Goal: Task Accomplishment & Management: Complete application form

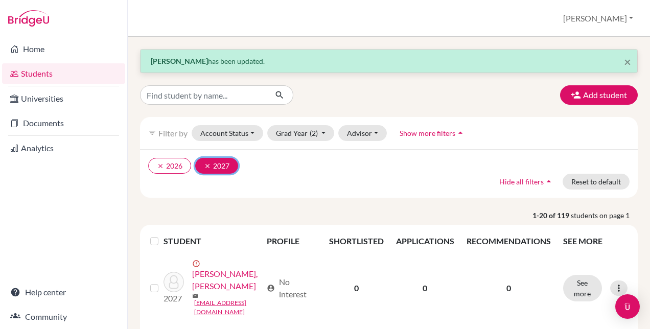
click at [204, 166] on icon "clear" at bounding box center [207, 166] width 7 height 7
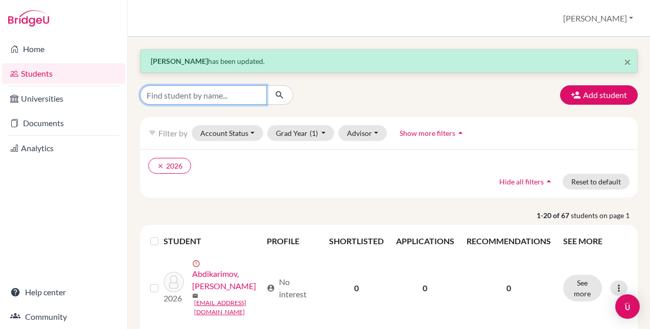
click at [230, 94] on input "Find student by name..." at bounding box center [203, 94] width 127 height 19
type input "manona"
click at [275, 91] on icon "submit" at bounding box center [280, 95] width 10 height 10
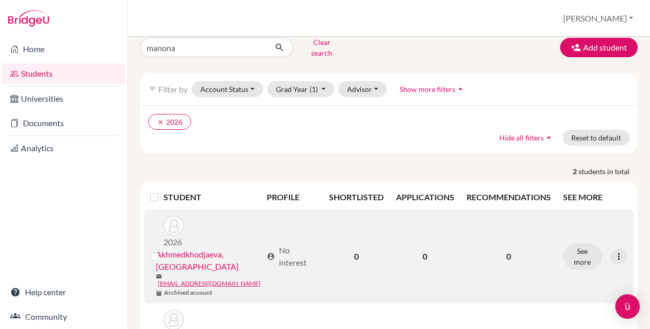
scroll to position [100, 0]
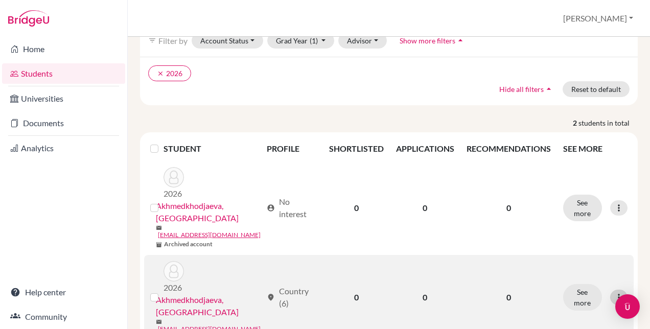
click at [614, 292] on icon at bounding box center [619, 297] width 10 height 10
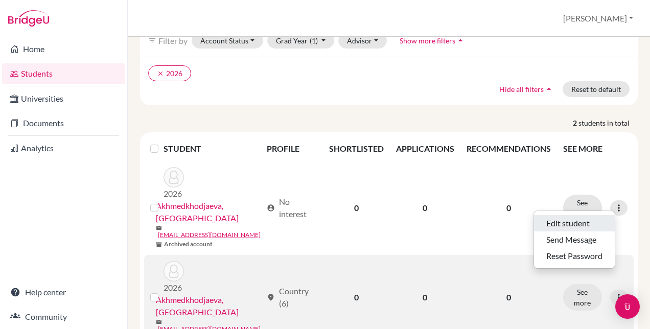
click at [561, 218] on button "Edit student" at bounding box center [574, 223] width 81 height 16
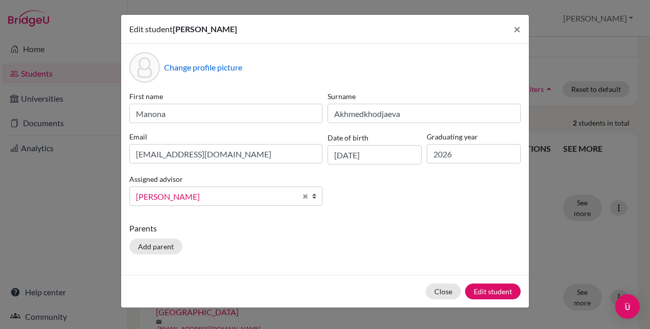
click at [312, 196] on b at bounding box center [317, 196] width 10 height 18
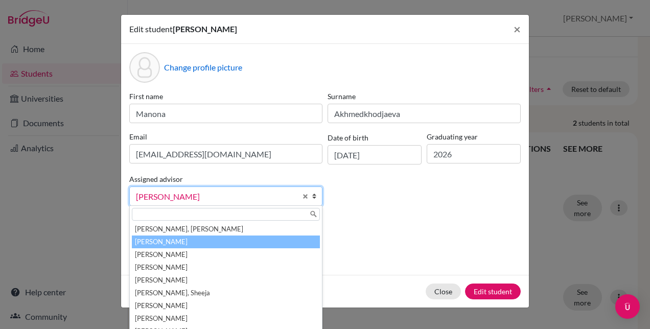
scroll to position [133, 0]
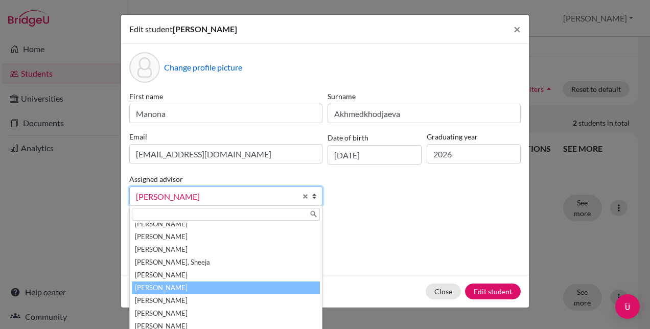
click at [193, 282] on li "[PERSON_NAME]" at bounding box center [226, 288] width 188 height 13
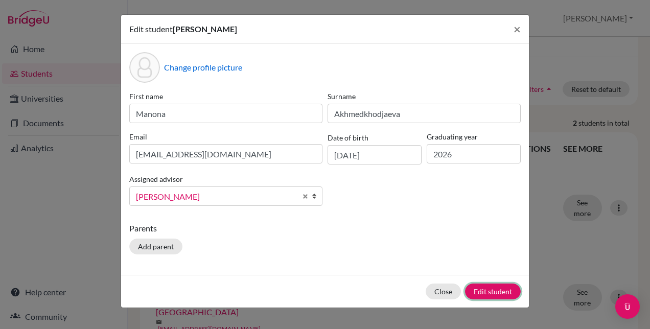
click at [485, 286] on button "Edit student" at bounding box center [493, 292] width 56 height 16
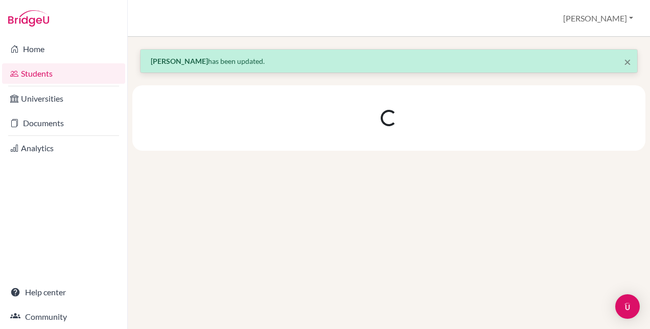
scroll to position [0, 0]
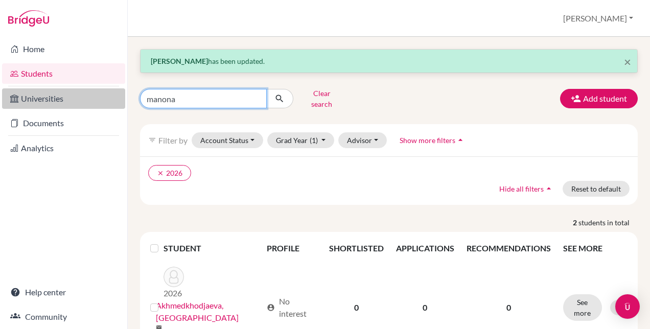
drag, startPoint x: 184, startPoint y: 95, endPoint x: 112, endPoint y: 97, distance: 72.1
click at [117, 97] on div "Home Students Universities Documents Analytics Help center Community Students o…" at bounding box center [325, 164] width 650 height 329
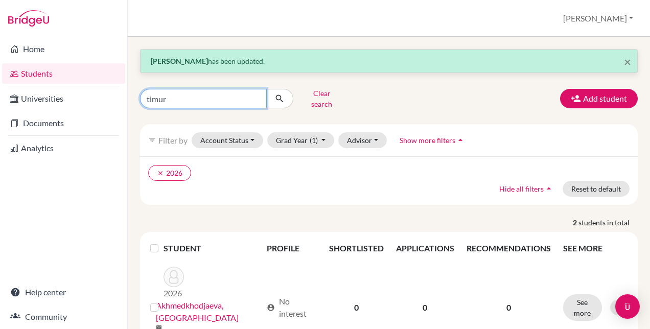
type input "timur"
click at [275, 96] on icon "submit" at bounding box center [280, 99] width 10 height 10
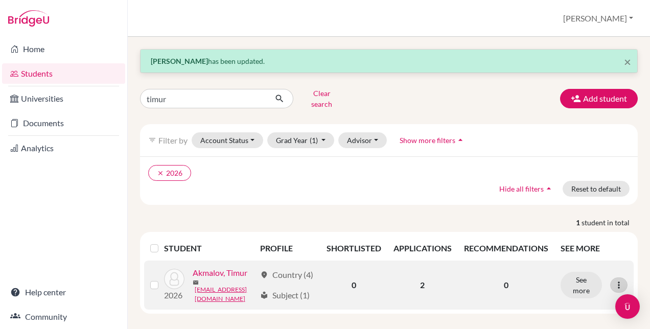
click at [614, 284] on icon at bounding box center [619, 285] width 10 height 10
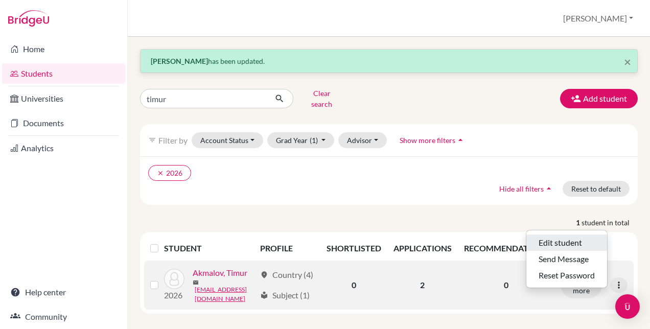
click at [570, 235] on button "Edit student" at bounding box center [567, 243] width 81 height 16
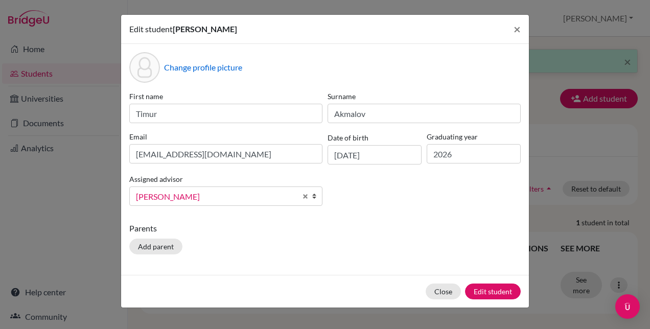
click at [313, 196] on b at bounding box center [317, 196] width 10 height 18
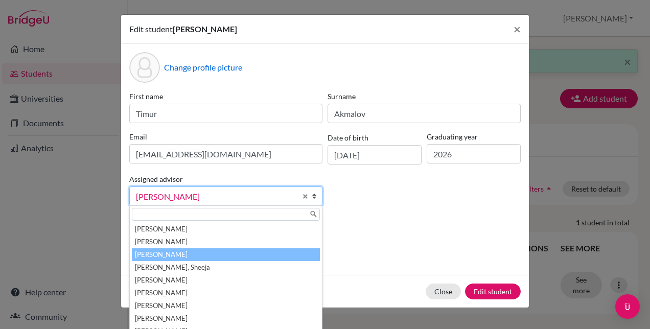
scroll to position [133, 0]
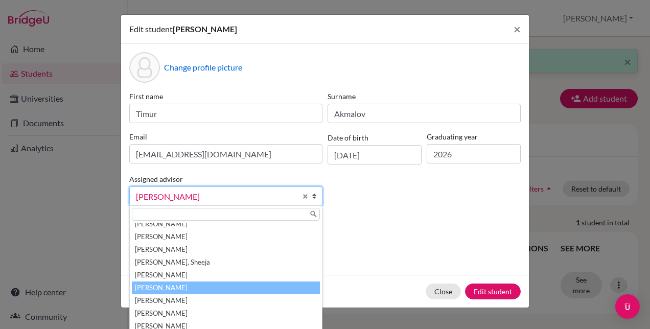
click at [212, 283] on li "[PERSON_NAME]" at bounding box center [226, 288] width 188 height 13
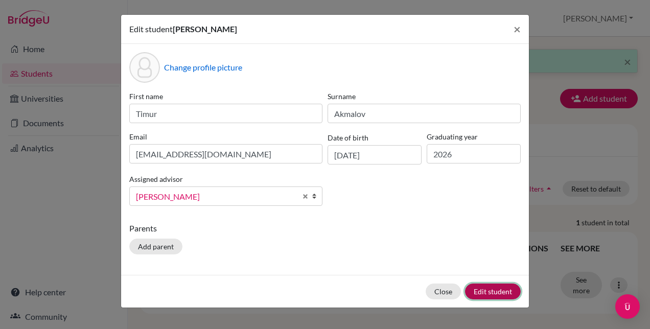
click at [485, 293] on button "Edit student" at bounding box center [493, 292] width 56 height 16
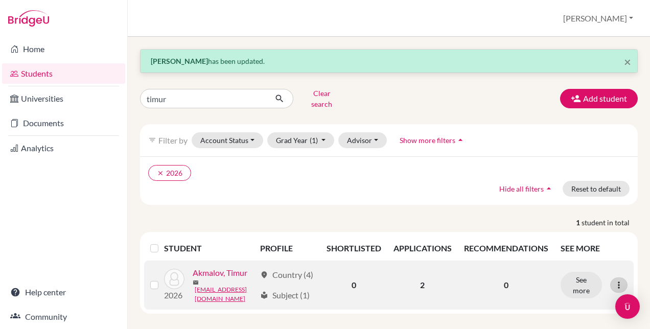
click at [615, 285] on icon at bounding box center [619, 285] width 10 height 10
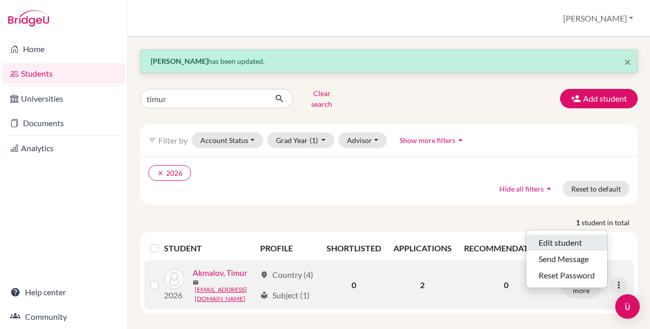
click at [563, 236] on button "Edit student" at bounding box center [567, 243] width 81 height 16
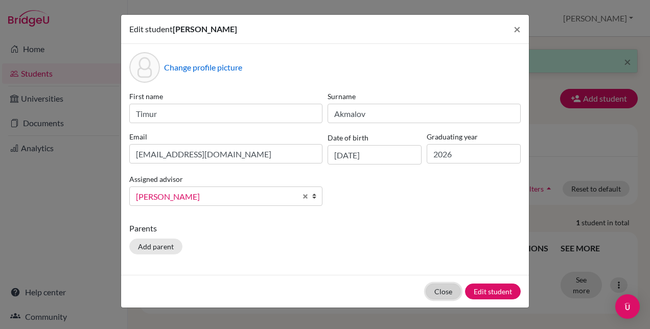
click at [445, 289] on button "Close" at bounding box center [443, 292] width 35 height 16
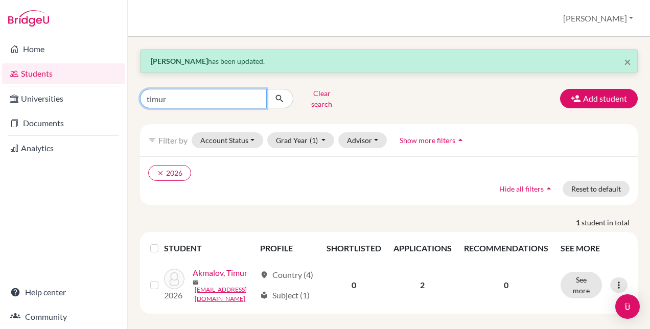
drag, startPoint x: 194, startPoint y: 100, endPoint x: 133, endPoint y: 99, distance: 61.4
click at [133, 99] on div "timur Clear search" at bounding box center [217, 98] width 171 height 27
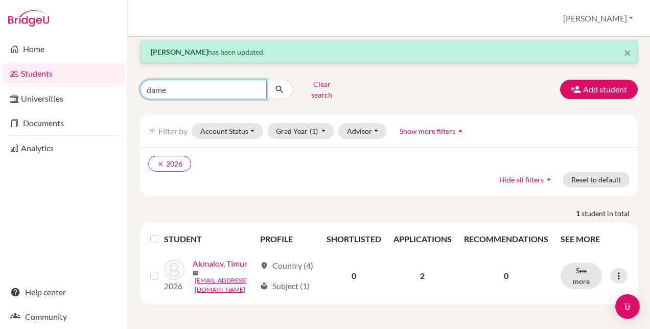
type input "dame"
click at [282, 84] on icon "submit" at bounding box center [280, 89] width 10 height 10
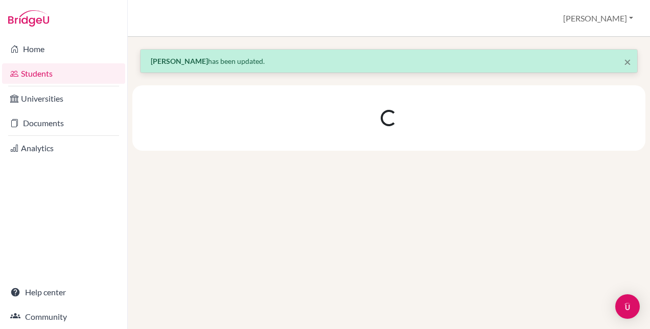
scroll to position [0, 0]
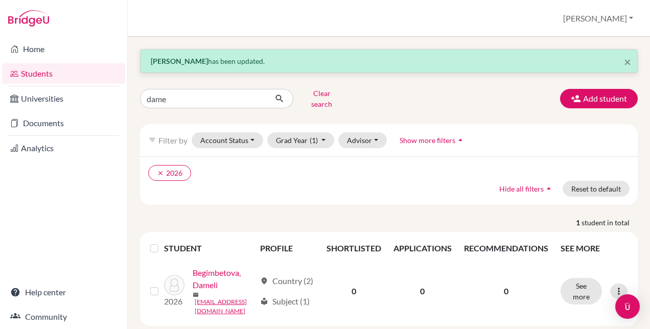
scroll to position [24, 0]
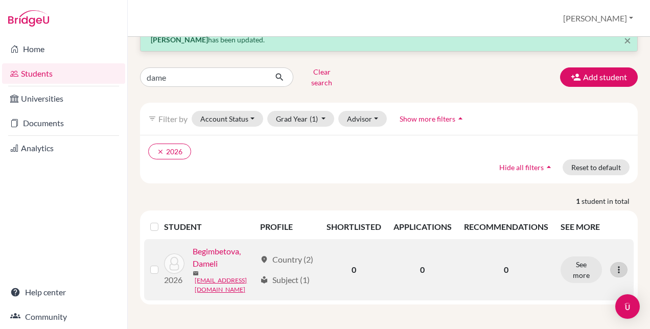
click at [615, 265] on icon at bounding box center [619, 270] width 10 height 10
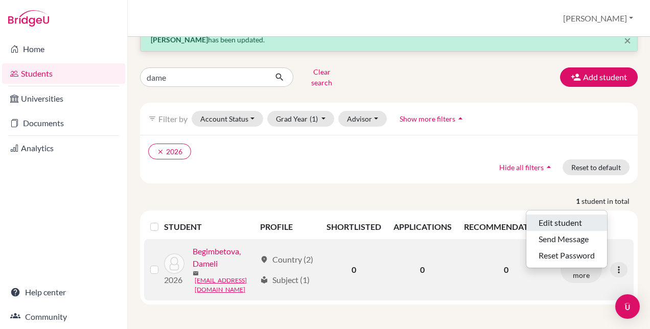
click at [556, 215] on button "Edit student" at bounding box center [567, 223] width 81 height 16
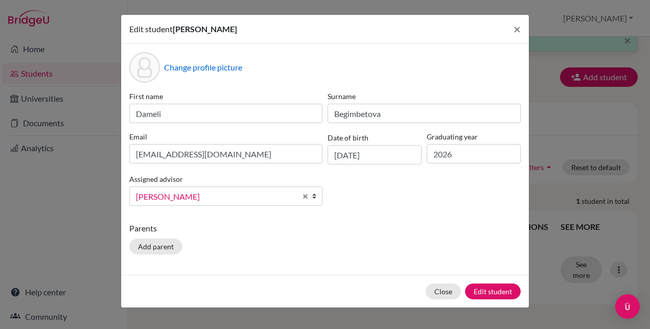
click at [315, 198] on b at bounding box center [317, 196] width 10 height 18
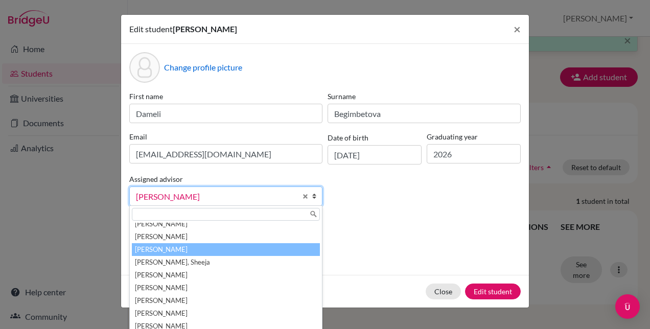
scroll to position [128, 0]
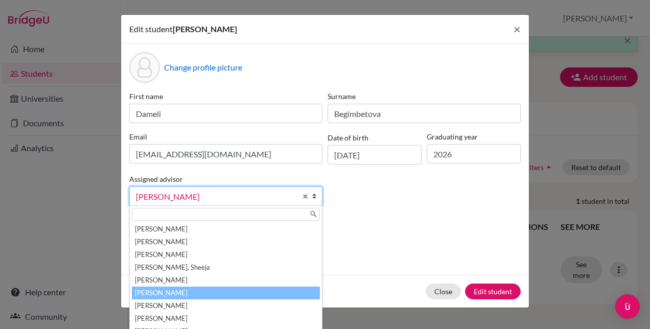
click at [184, 294] on li "[PERSON_NAME]" at bounding box center [226, 293] width 188 height 13
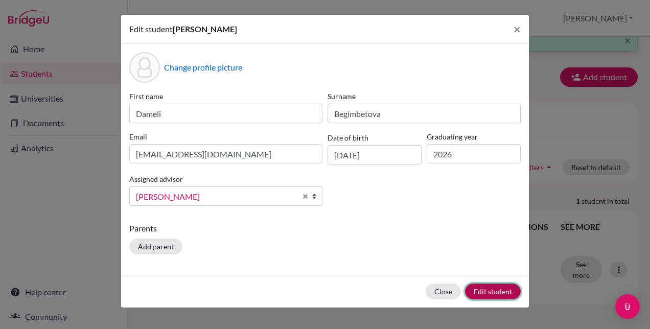
click at [483, 291] on button "Edit student" at bounding box center [493, 292] width 56 height 16
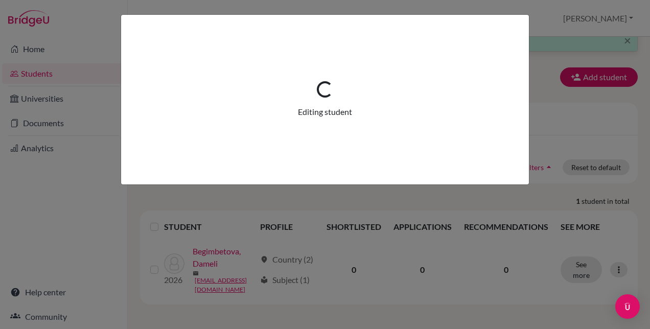
scroll to position [0, 0]
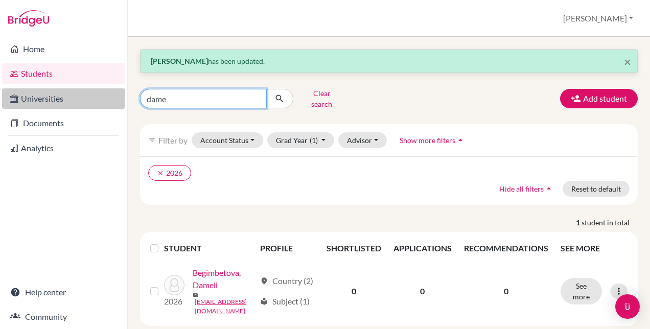
drag, startPoint x: 167, startPoint y: 95, endPoint x: 115, endPoint y: 96, distance: 52.2
click at [127, 95] on div "Home Students Universities Documents Analytics Help center Community Students o…" at bounding box center [325, 164] width 650 height 329
type input "[PERSON_NAME]"
click button "submit" at bounding box center [279, 98] width 27 height 19
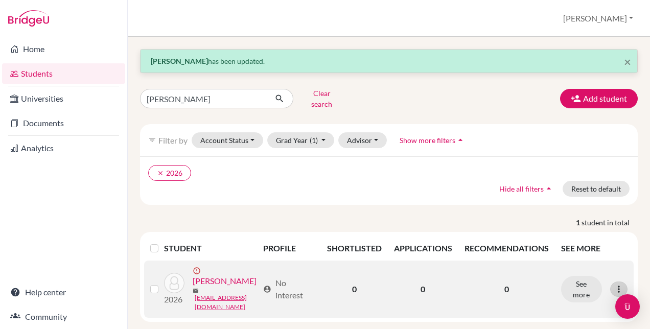
click at [614, 284] on icon at bounding box center [619, 289] width 10 height 10
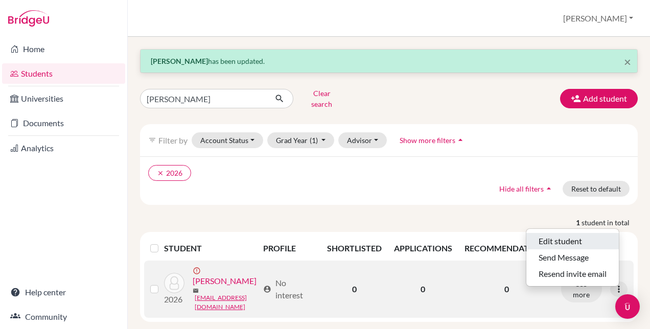
click at [566, 238] on button "Edit student" at bounding box center [573, 241] width 93 height 16
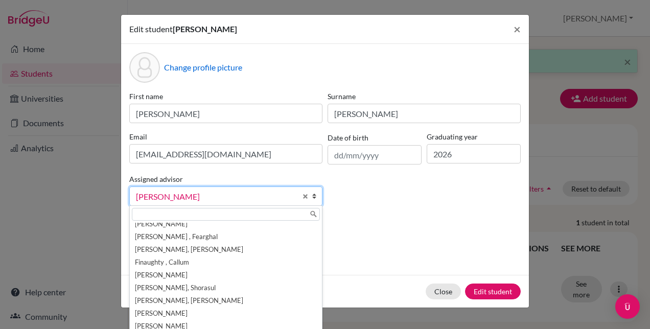
click at [282, 197] on span "[PERSON_NAME]" at bounding box center [216, 196] width 161 height 13
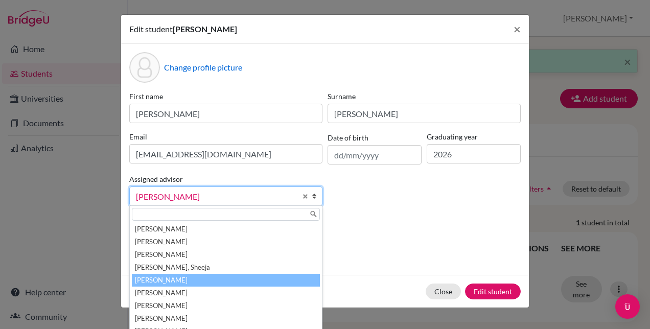
scroll to position [133, 0]
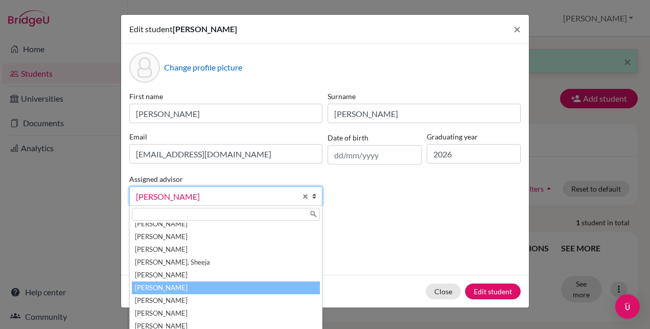
click at [201, 285] on li "[PERSON_NAME]" at bounding box center [226, 288] width 188 height 13
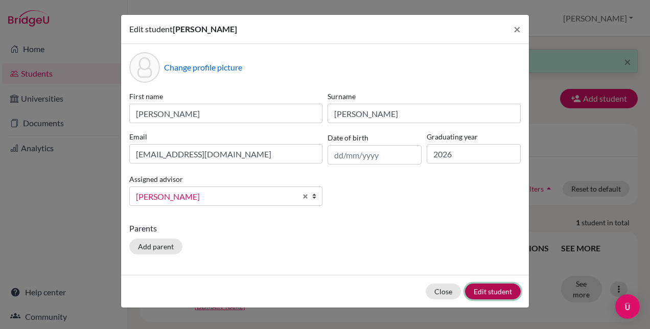
click at [498, 291] on button "Edit student" at bounding box center [493, 292] width 56 height 16
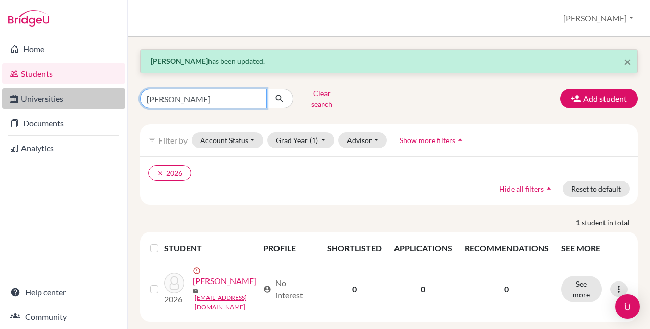
drag, startPoint x: 181, startPoint y: 94, endPoint x: 110, endPoint y: 91, distance: 70.6
click at [123, 94] on div "Home Students Universities Documents Analytics Help center Community Students o…" at bounding box center [325, 164] width 650 height 329
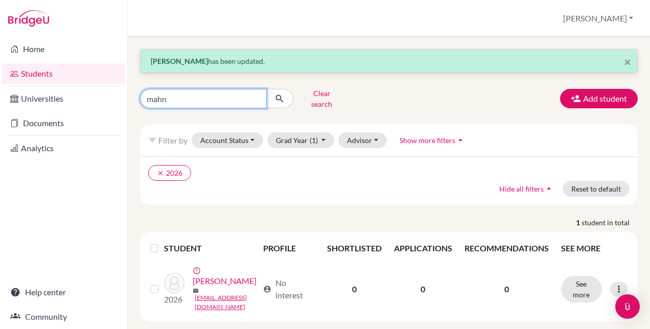
type input "mahn"
click at [278, 94] on icon "submit" at bounding box center [280, 99] width 10 height 10
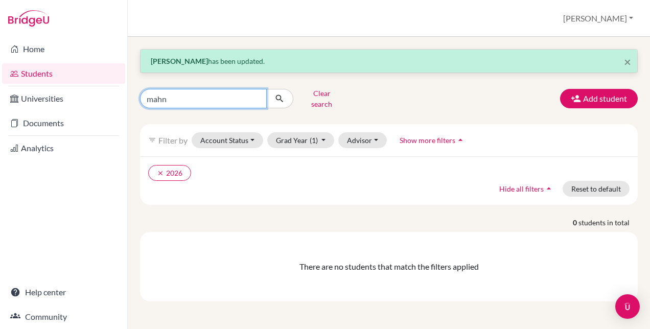
drag, startPoint x: 178, startPoint y: 96, endPoint x: 136, endPoint y: 97, distance: 41.9
click at [136, 97] on div "mahn Clear search" at bounding box center [217, 98] width 171 height 27
type input "faheem"
click at [280, 94] on icon "submit" at bounding box center [280, 99] width 10 height 10
drag, startPoint x: 154, startPoint y: 99, endPoint x: 135, endPoint y: 99, distance: 18.4
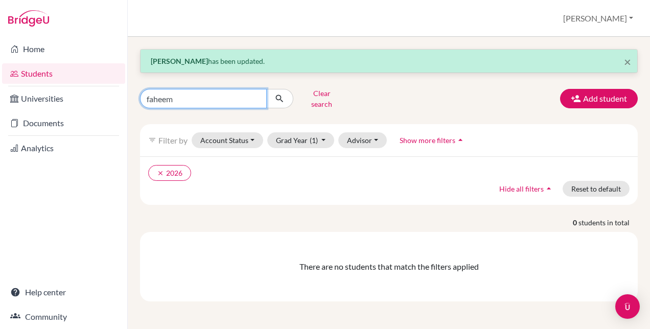
click at [135, 99] on div "faheem Clear search" at bounding box center [217, 98] width 171 height 27
type input "ham"
click at [285, 92] on button "submit" at bounding box center [279, 98] width 27 height 19
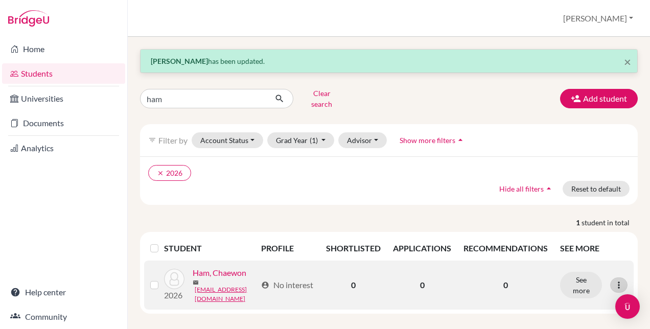
click at [614, 282] on icon at bounding box center [619, 285] width 10 height 10
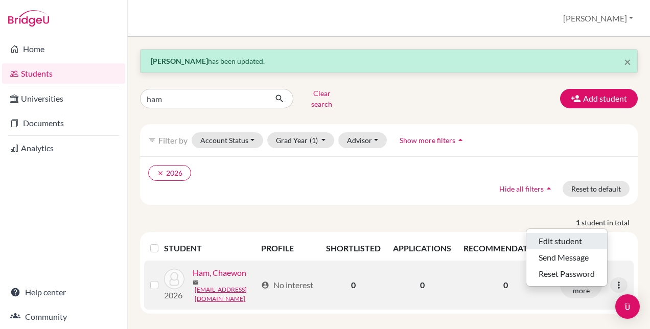
click at [556, 235] on button "Edit student" at bounding box center [567, 241] width 81 height 16
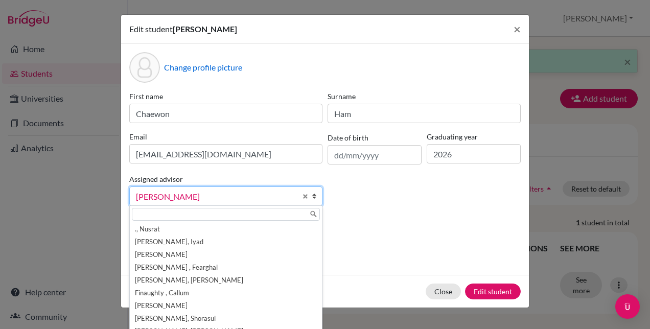
click at [295, 200] on link "[PERSON_NAME]" at bounding box center [225, 196] width 193 height 19
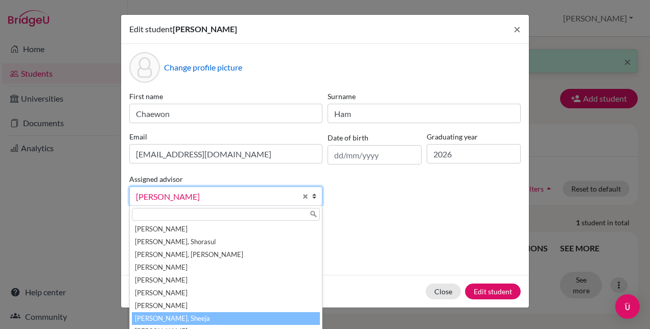
scroll to position [128, 0]
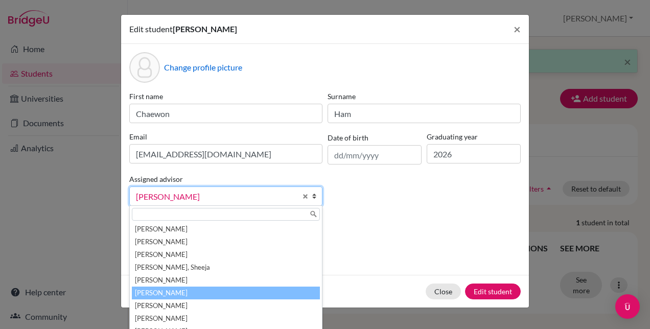
click at [170, 287] on li "[PERSON_NAME]" at bounding box center [226, 293] width 188 height 13
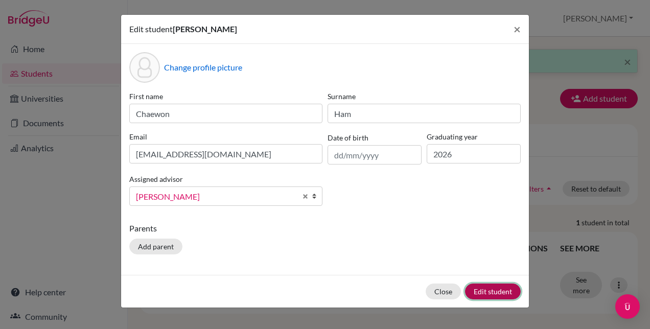
click at [485, 289] on button "Edit student" at bounding box center [493, 292] width 56 height 16
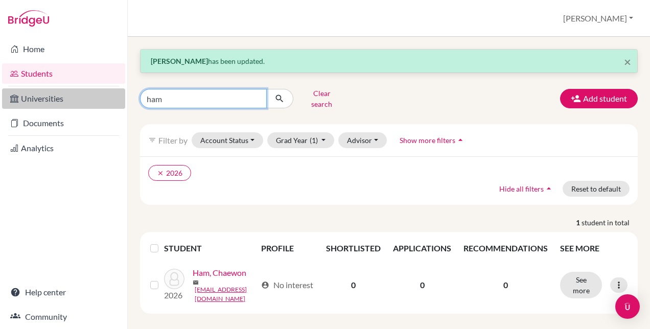
drag, startPoint x: 181, startPoint y: 96, endPoint x: 123, endPoint y: 97, distance: 58.3
click at [123, 97] on div "Home Students Universities Documents Analytics Help center Community Students o…" at bounding box center [325, 164] width 650 height 329
type input "roman"
click button "submit" at bounding box center [279, 98] width 27 height 19
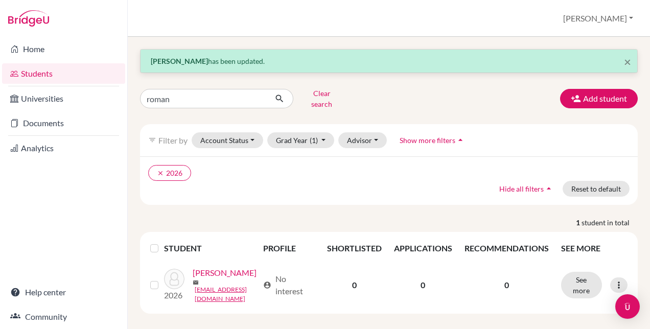
scroll to position [18, 0]
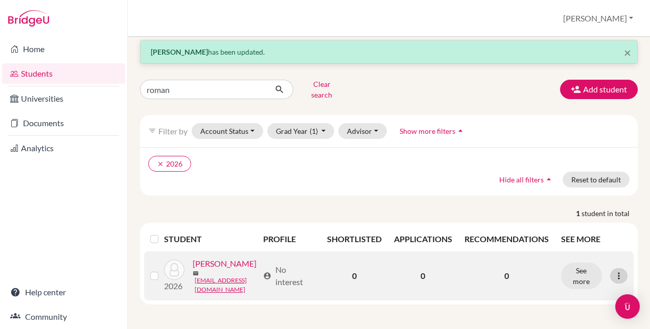
click at [614, 271] on icon at bounding box center [619, 276] width 10 height 10
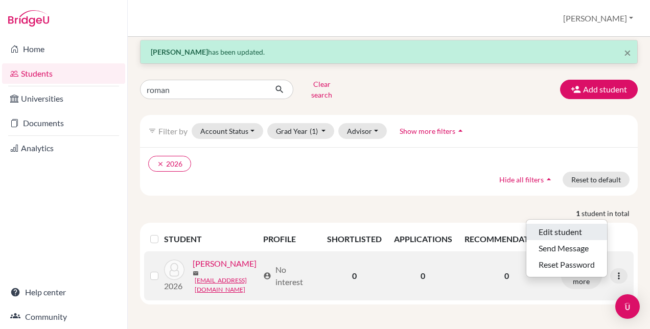
click at [552, 224] on button "Edit student" at bounding box center [567, 232] width 81 height 16
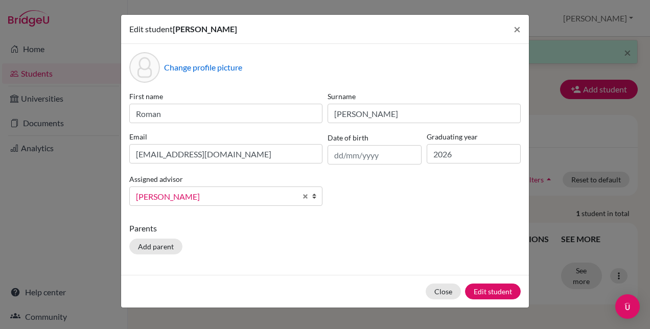
click at [232, 196] on span "[PERSON_NAME]" at bounding box center [216, 196] width 161 height 13
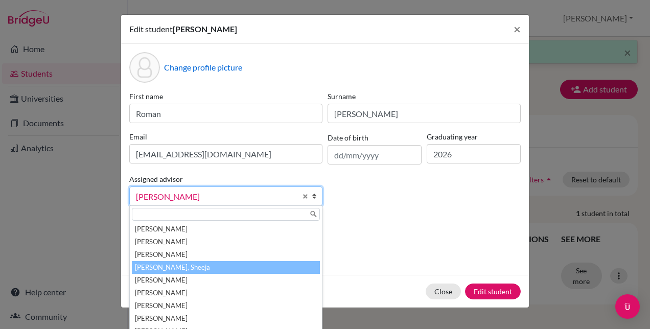
scroll to position [133, 0]
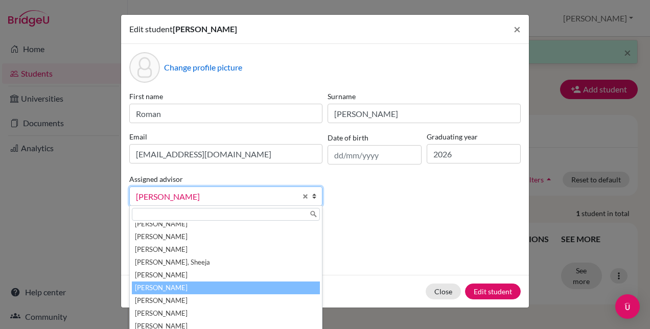
click at [171, 290] on li "[PERSON_NAME]" at bounding box center [226, 288] width 188 height 13
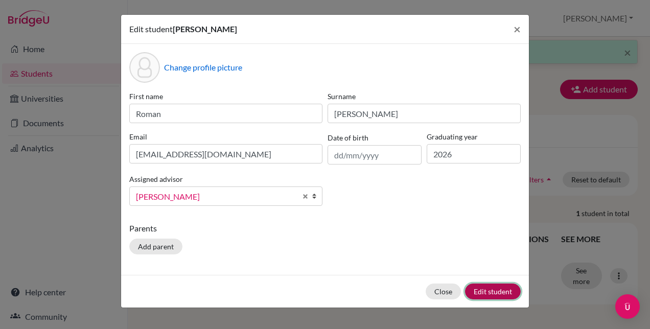
click at [483, 290] on button "Edit student" at bounding box center [493, 292] width 56 height 16
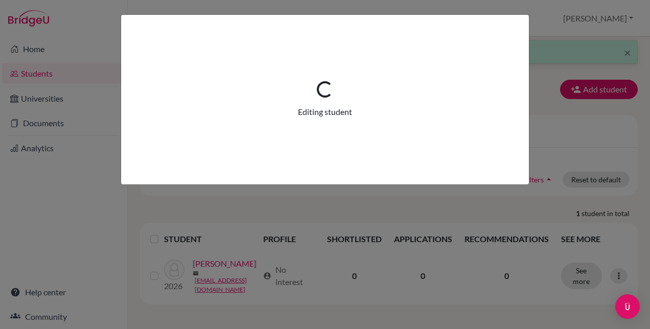
scroll to position [0, 0]
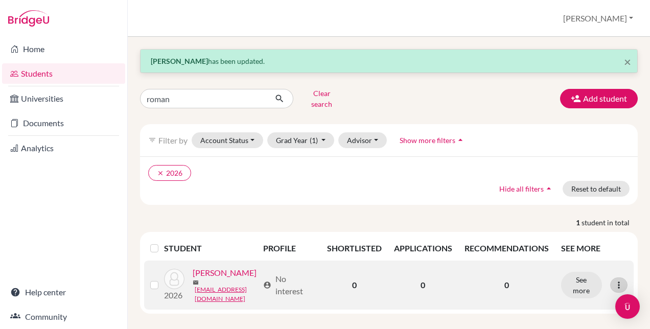
click at [610, 284] on div at bounding box center [618, 285] width 17 height 15
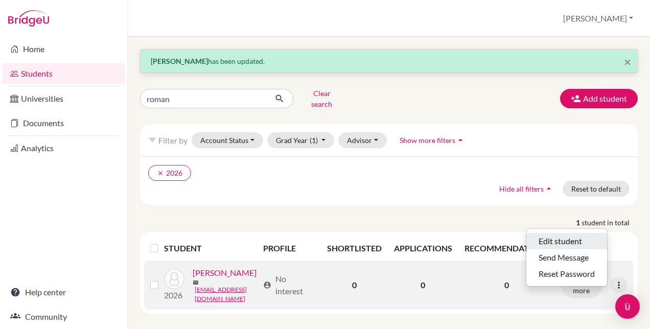
click at [560, 234] on button "Edit student" at bounding box center [567, 241] width 81 height 16
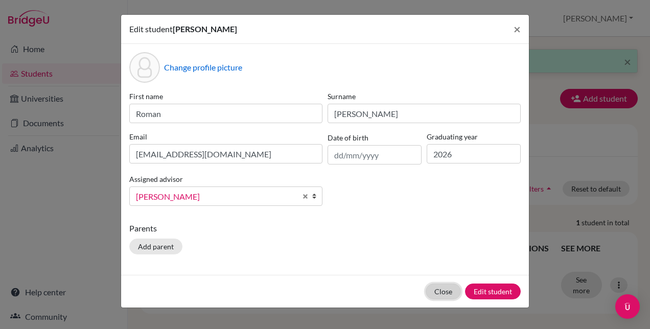
click at [453, 290] on button "Close" at bounding box center [443, 292] width 35 height 16
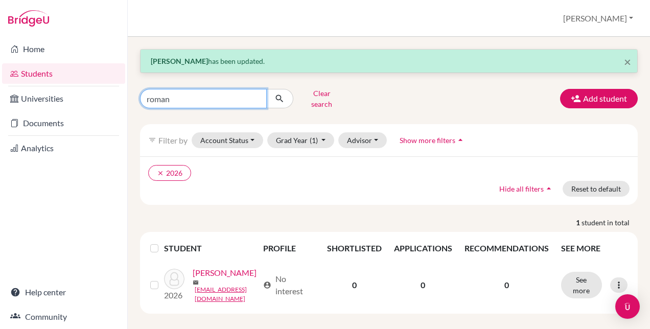
drag, startPoint x: 187, startPoint y: 98, endPoint x: 125, endPoint y: 98, distance: 61.9
click at [125, 98] on div "Home Students Universities Documents Analytics Help center Community Students o…" at bounding box center [325, 164] width 650 height 329
type input "mumina"
click button "submit" at bounding box center [279, 98] width 27 height 19
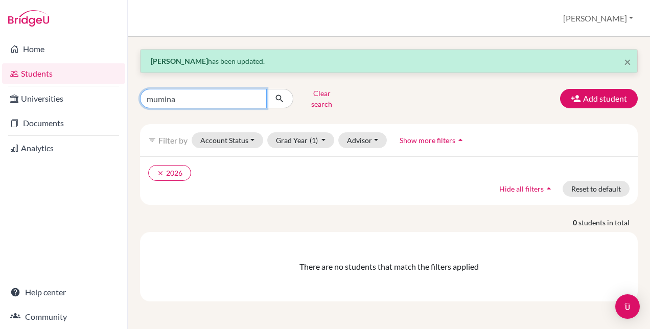
drag, startPoint x: 186, startPoint y: 96, endPoint x: 122, endPoint y: 88, distance: 63.9
click at [123, 88] on div "Home Students Universities Documents Analytics Help center Community Students o…" at bounding box center [325, 164] width 650 height 329
type input "kuch"
click at [279, 94] on icon "submit" at bounding box center [280, 99] width 10 height 10
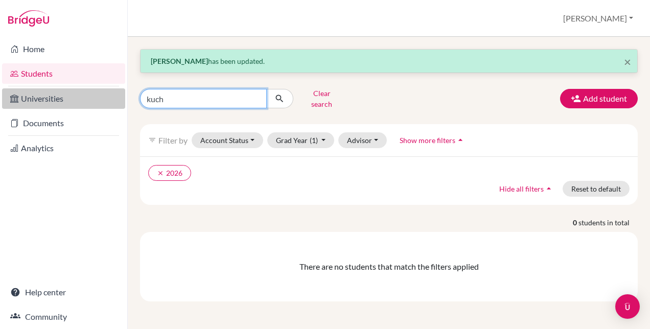
drag, startPoint x: 171, startPoint y: 92, endPoint x: 100, endPoint y: 94, distance: 70.6
click at [100, 94] on div "Home Students Universities Documents Analytics Help center Community Students o…" at bounding box center [325, 164] width 650 height 329
type input "omina"
click button "submit" at bounding box center [279, 98] width 27 height 19
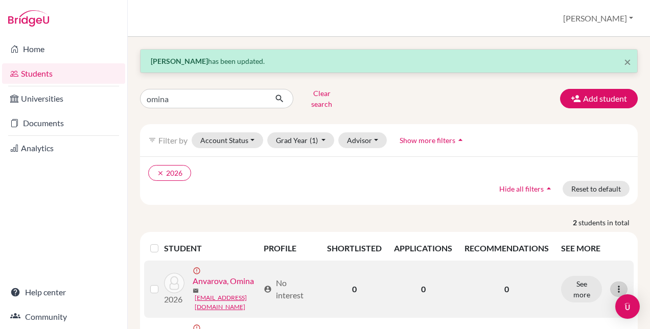
click at [614, 284] on icon at bounding box center [619, 289] width 10 height 10
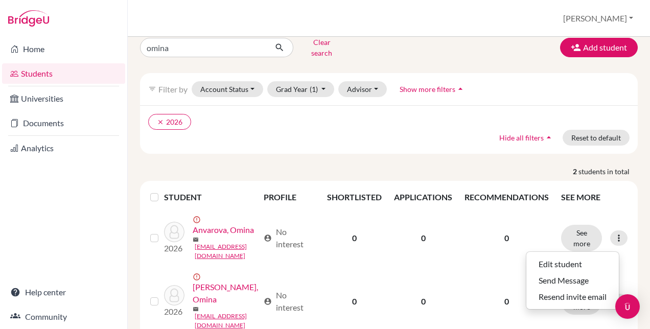
scroll to position [84, 0]
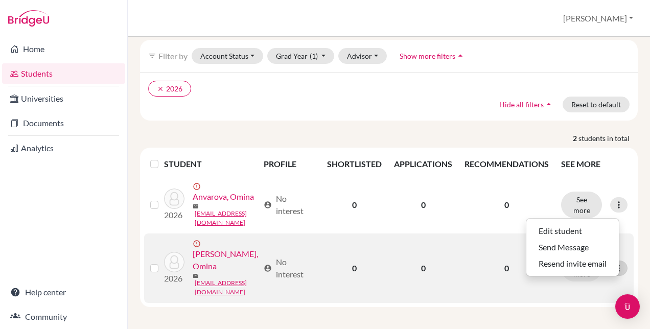
click at [614, 269] on icon at bounding box center [619, 268] width 10 height 10
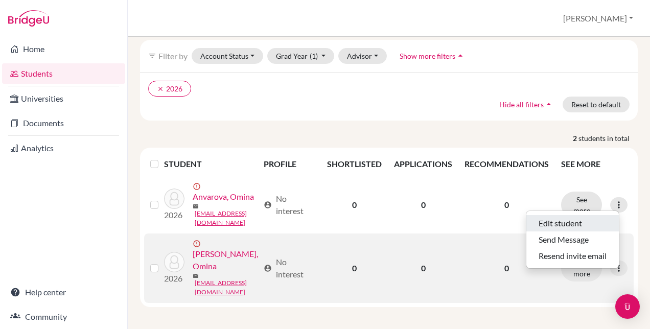
click at [555, 217] on button "Edit student" at bounding box center [573, 223] width 93 height 16
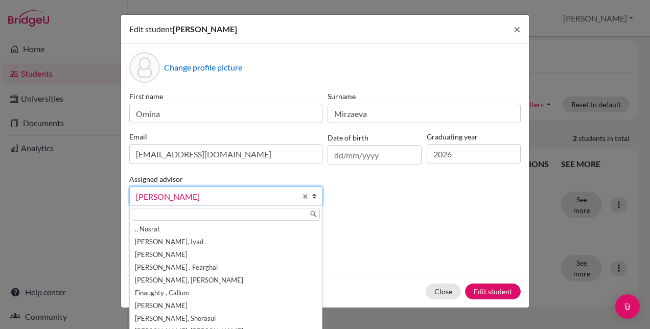
click at [312, 198] on b at bounding box center [317, 196] width 10 height 18
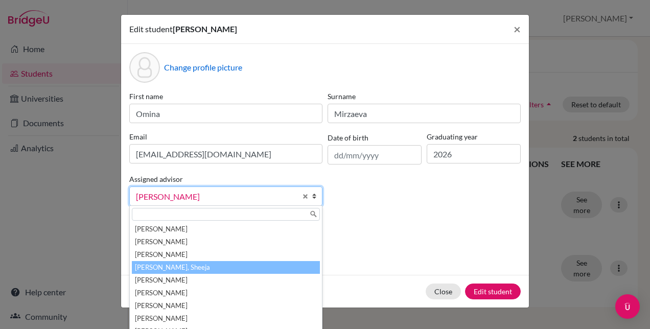
scroll to position [133, 0]
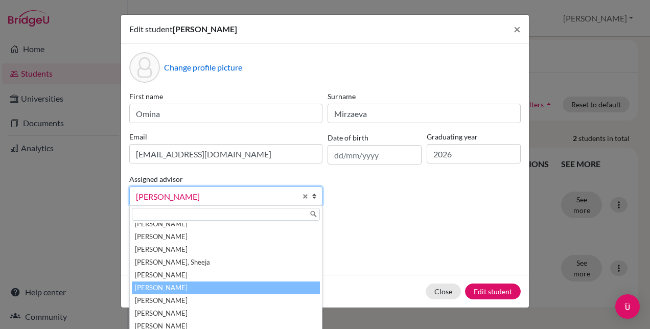
click at [177, 287] on li "[PERSON_NAME]" at bounding box center [226, 288] width 188 height 13
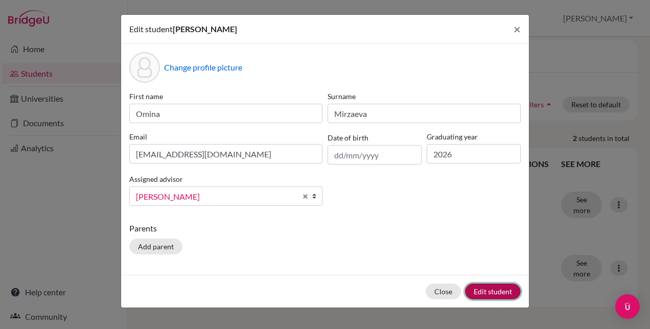
click at [480, 289] on button "Edit student" at bounding box center [493, 292] width 56 height 16
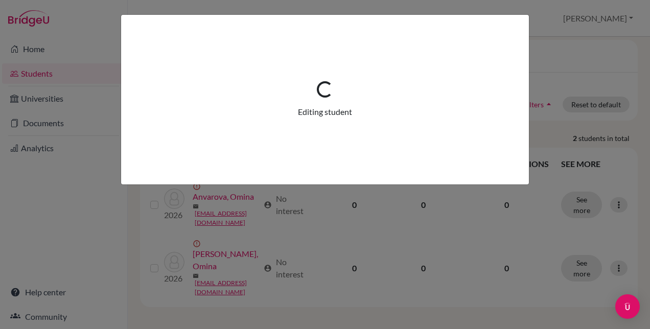
scroll to position [0, 0]
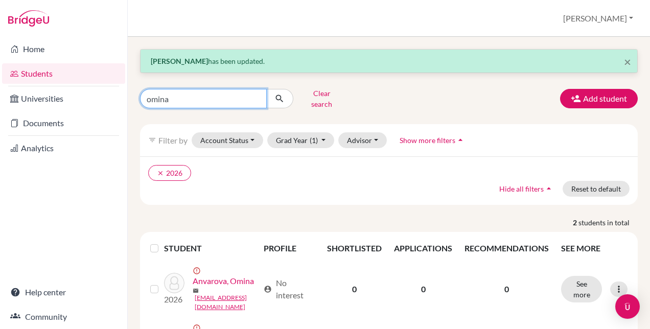
drag, startPoint x: 163, startPoint y: 95, endPoint x: 131, endPoint y: 93, distance: 32.3
click at [131, 93] on div "× [PERSON_NAME] has been updated. omina Clear search Add student filter_list Fi…" at bounding box center [389, 183] width 522 height 292
type input "[PERSON_NAME]"
click button "submit" at bounding box center [279, 98] width 27 height 19
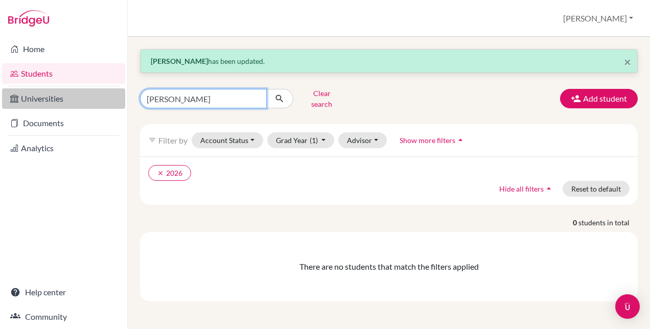
drag, startPoint x: 179, startPoint y: 91, endPoint x: 112, endPoint y: 92, distance: 66.5
click at [112, 92] on div "Home Students Universities Documents Analytics Help center Community Students o…" at bounding box center [325, 164] width 650 height 329
type input "nana"
click button "submit" at bounding box center [279, 98] width 27 height 19
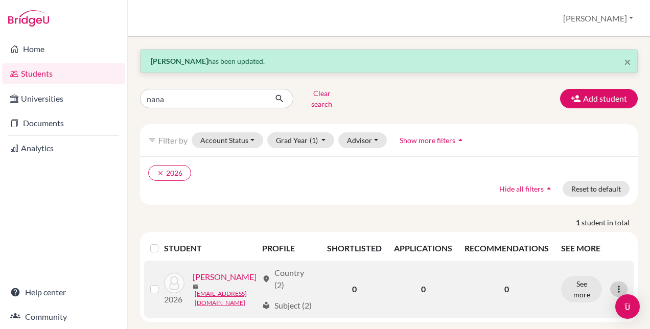
click at [614, 287] on icon at bounding box center [619, 289] width 10 height 10
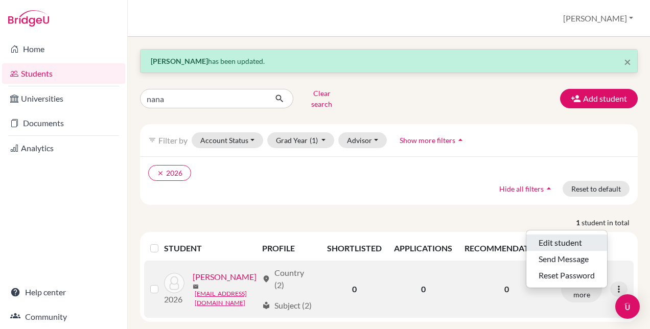
click at [562, 235] on button "Edit student" at bounding box center [567, 243] width 81 height 16
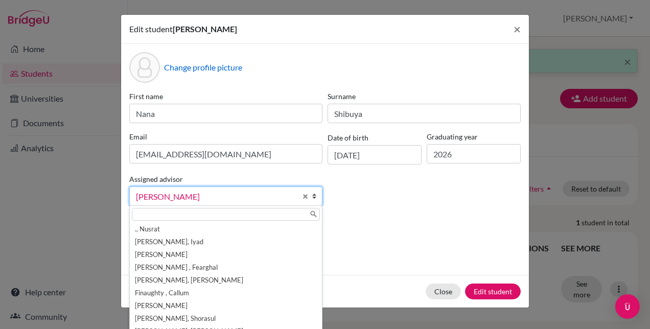
click at [299, 195] on link "[PERSON_NAME]" at bounding box center [225, 196] width 193 height 19
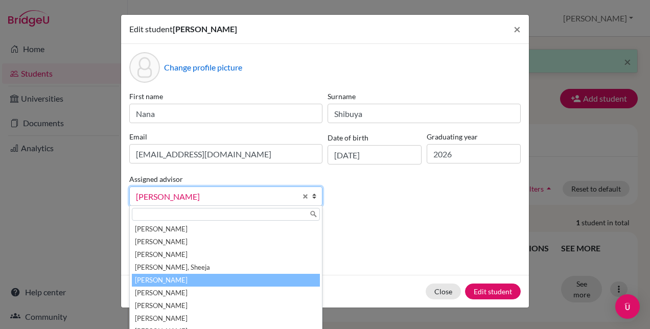
scroll to position [133, 0]
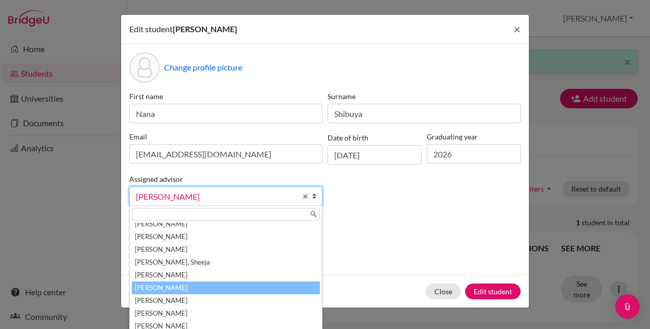
click at [179, 287] on li "[PERSON_NAME]" at bounding box center [226, 288] width 188 height 13
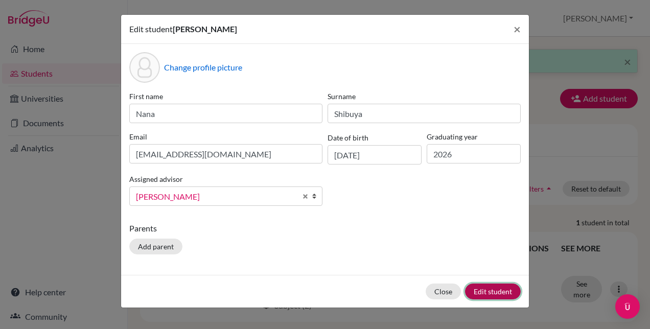
click at [478, 288] on button "Edit student" at bounding box center [493, 292] width 56 height 16
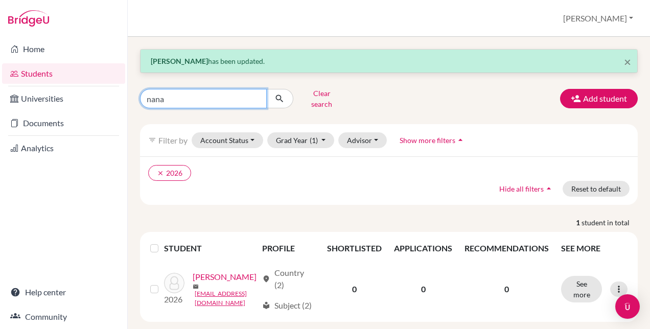
drag, startPoint x: 163, startPoint y: 89, endPoint x: 167, endPoint y: 94, distance: 6.5
click at [163, 92] on input "nana" at bounding box center [203, 98] width 127 height 19
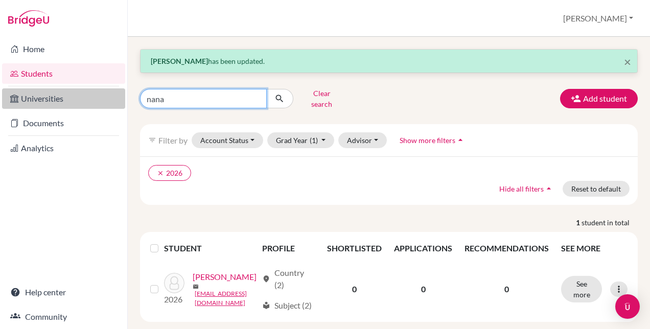
drag, startPoint x: 169, startPoint y: 94, endPoint x: 118, endPoint y: 99, distance: 51.4
click at [121, 100] on div "Home Students Universities Documents Analytics Help center Community Students o…" at bounding box center [325, 164] width 650 height 329
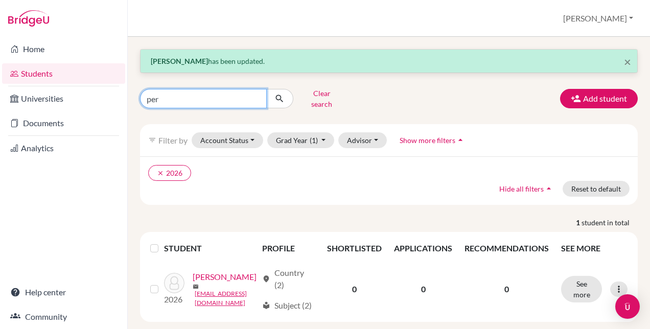
type input "per"
click at [287, 96] on button "submit" at bounding box center [279, 98] width 27 height 19
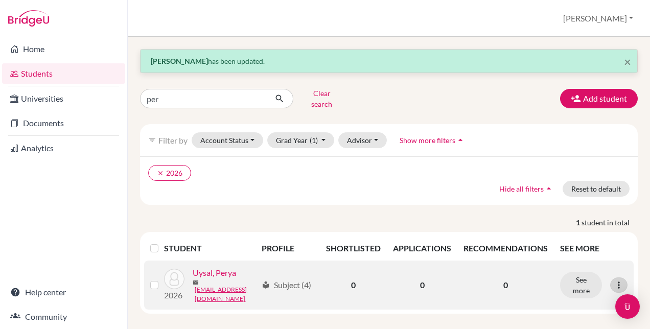
click at [616, 286] on icon at bounding box center [619, 285] width 10 height 10
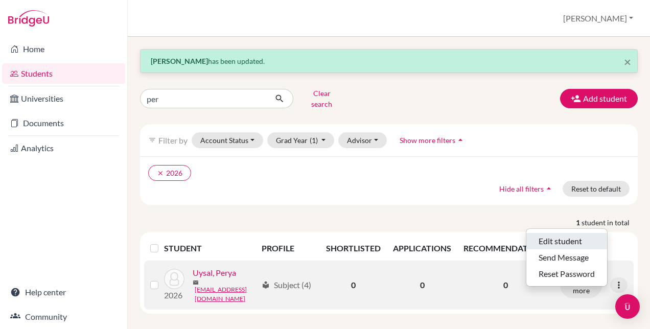
click at [564, 238] on button "Edit student" at bounding box center [567, 241] width 81 height 16
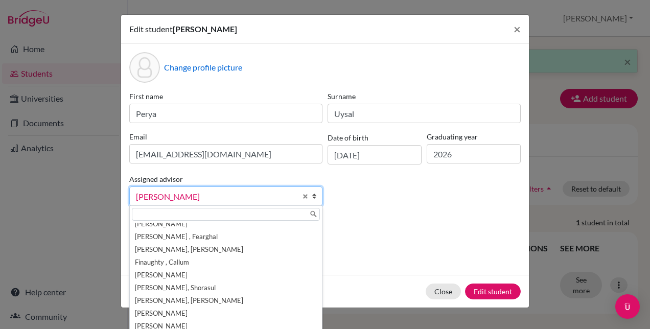
click at [273, 193] on span "[PERSON_NAME]" at bounding box center [216, 196] width 161 height 13
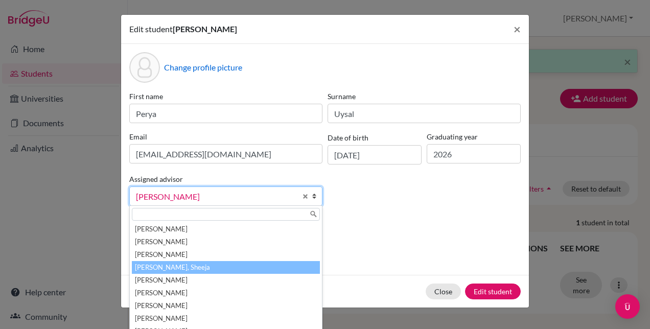
scroll to position [133, 0]
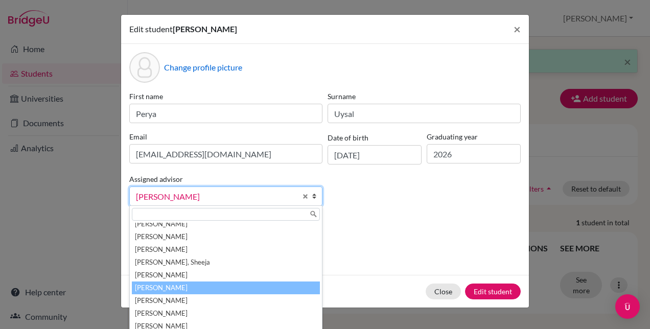
click at [176, 284] on li "[PERSON_NAME]" at bounding box center [226, 288] width 188 height 13
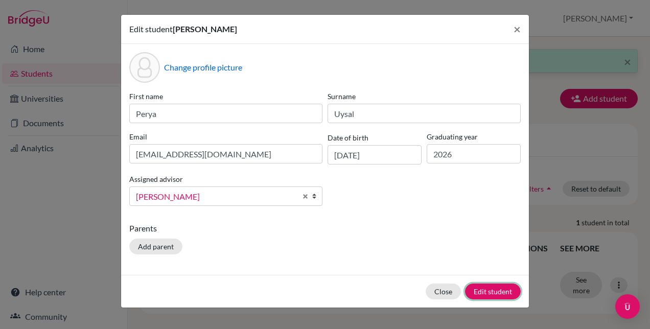
click at [491, 291] on button "Edit student" at bounding box center [493, 292] width 56 height 16
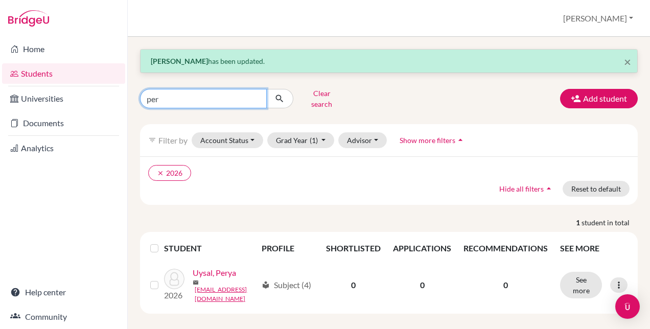
drag, startPoint x: 161, startPoint y: 94, endPoint x: 131, endPoint y: 92, distance: 29.2
click at [131, 92] on div "× [PERSON_NAME] has been updated. per Clear search Add student filter_list Filt…" at bounding box center [389, 183] width 522 height 292
type input "[PERSON_NAME]"
click button "submit" at bounding box center [279, 98] width 27 height 19
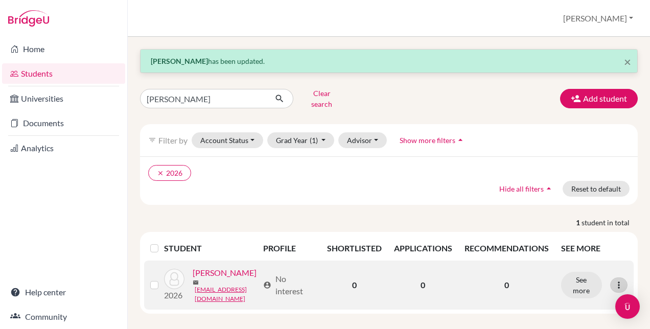
click at [615, 289] on icon at bounding box center [619, 285] width 10 height 10
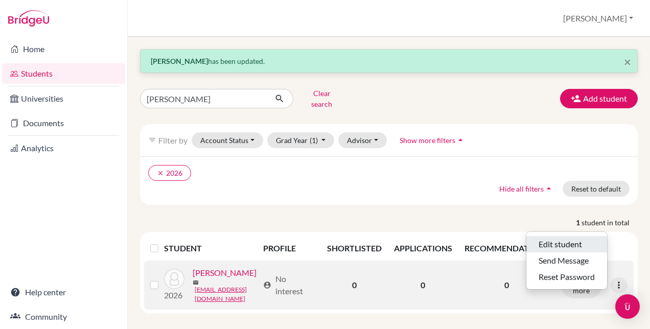
click at [564, 236] on button "Edit student" at bounding box center [567, 244] width 81 height 16
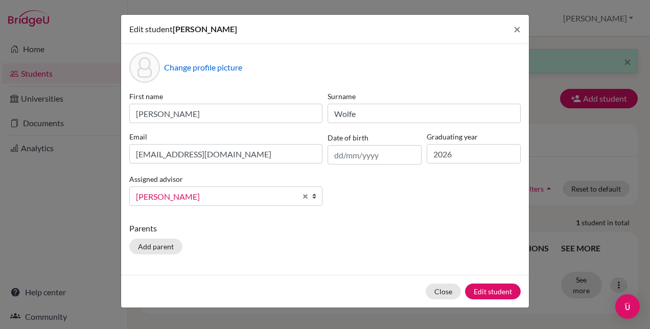
click at [288, 194] on span "[PERSON_NAME]" at bounding box center [216, 196] width 161 height 13
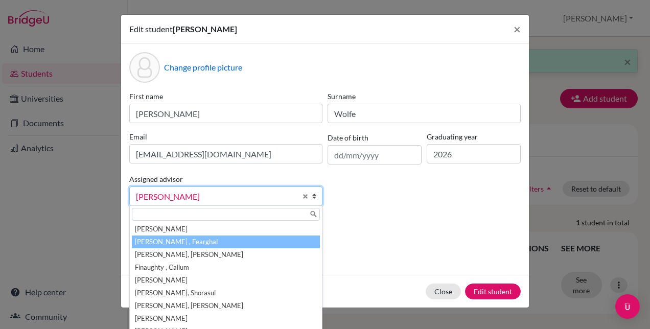
scroll to position [133, 0]
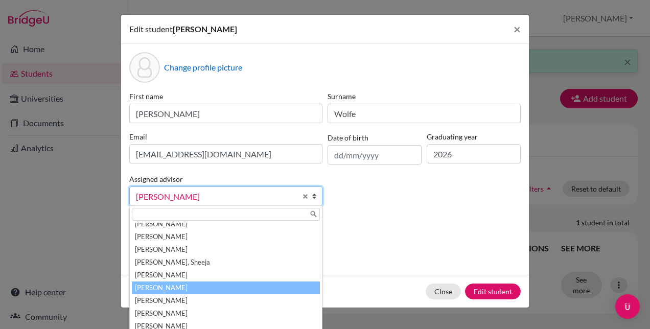
click at [172, 288] on li "[PERSON_NAME]" at bounding box center [226, 288] width 188 height 13
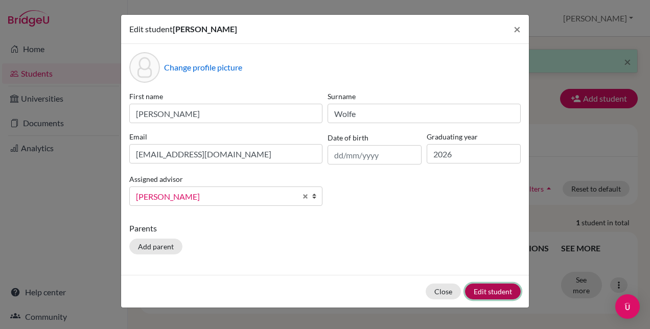
click at [486, 291] on button "Edit student" at bounding box center [493, 292] width 56 height 16
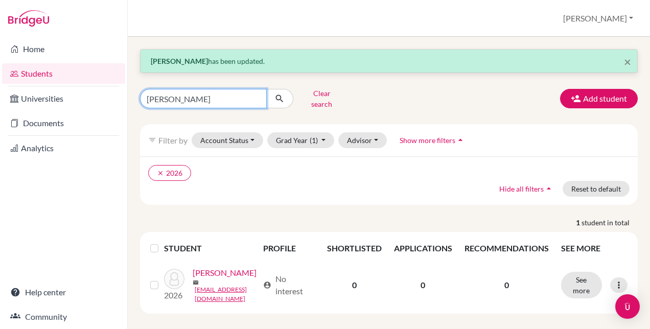
drag, startPoint x: 178, startPoint y: 100, endPoint x: 134, endPoint y: 90, distance: 44.6
click at [134, 90] on div "[PERSON_NAME] search" at bounding box center [217, 98] width 171 height 27
type input "[PERSON_NAME]"
click at [285, 95] on button "submit" at bounding box center [279, 98] width 27 height 19
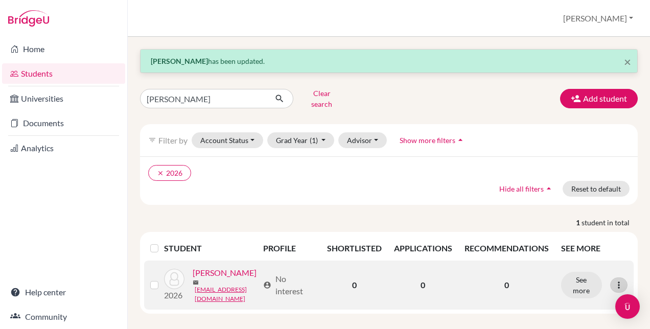
click at [614, 284] on icon at bounding box center [619, 285] width 10 height 10
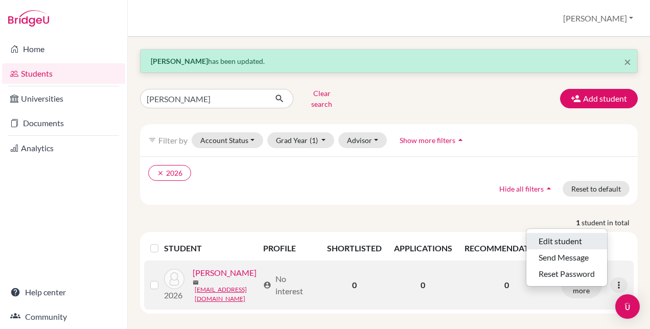
click at [564, 234] on button "Edit student" at bounding box center [567, 241] width 81 height 16
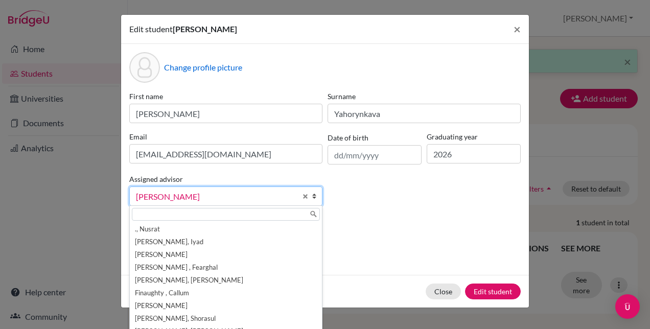
click at [185, 191] on span "[PERSON_NAME]" at bounding box center [216, 196] width 161 height 13
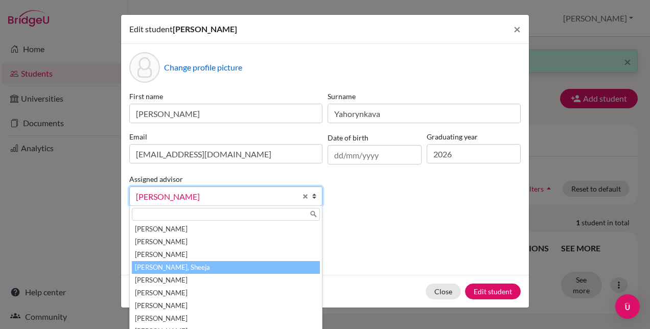
scroll to position [133, 0]
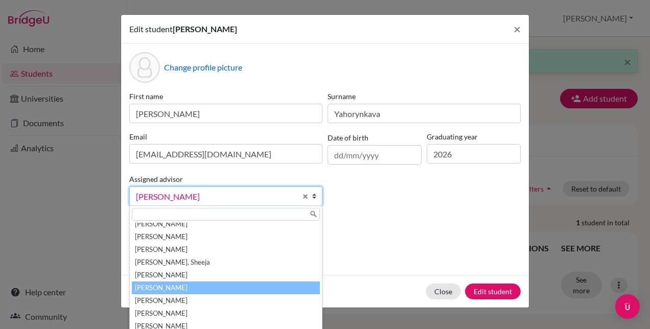
click at [179, 286] on li "[PERSON_NAME]" at bounding box center [226, 288] width 188 height 13
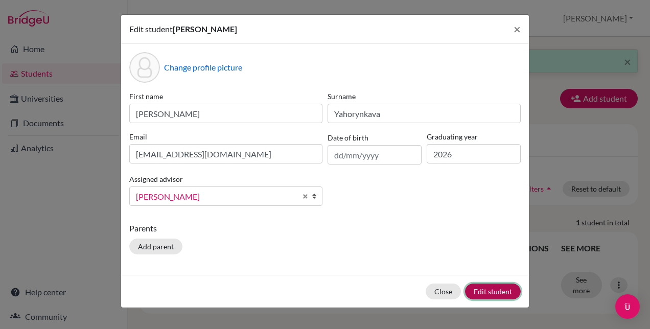
click at [485, 288] on button "Edit student" at bounding box center [493, 292] width 56 height 16
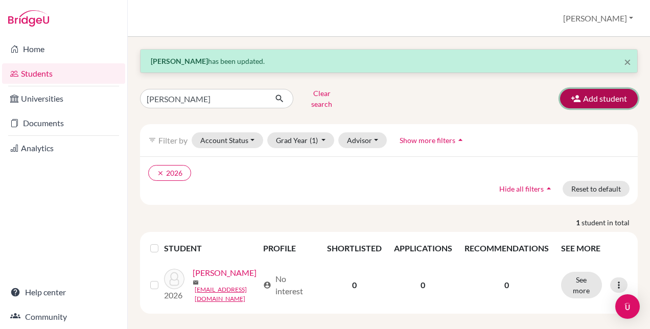
click at [572, 94] on icon "button" at bounding box center [576, 99] width 10 height 10
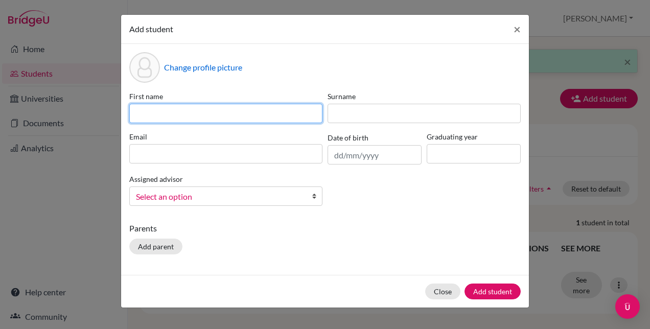
click at [218, 107] on input at bounding box center [225, 113] width 193 height 19
paste input "[EMAIL_ADDRESS][DOMAIN_NAME]"
type input "[EMAIL_ADDRESS][DOMAIN_NAME]"
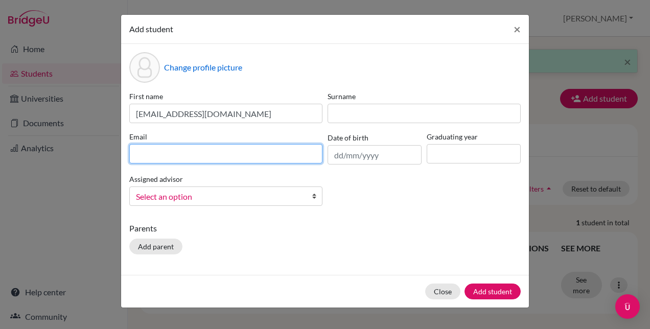
click at [199, 157] on input at bounding box center [225, 153] width 193 height 19
paste input "[EMAIL_ADDRESS][DOMAIN_NAME]"
type input "[EMAIL_ADDRESS][DOMAIN_NAME]"
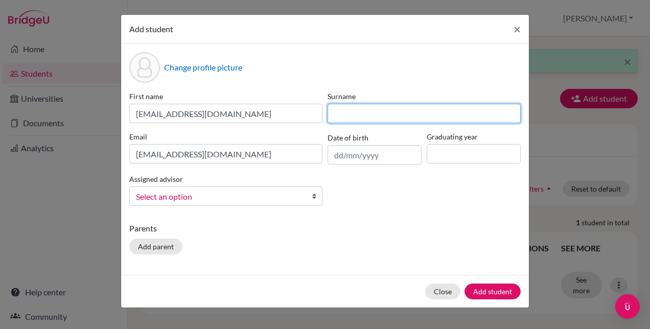
click at [357, 112] on input at bounding box center [424, 113] width 193 height 19
paste input "[EMAIL_ADDRESS][DOMAIN_NAME]"
drag, startPoint x: 369, startPoint y: 114, endPoint x: 270, endPoint y: 115, distance: 99.2
click at [270, 115] on div "First name [EMAIL_ADDRESS][DOMAIN_NAME] Surname [EMAIL_ADDRESS][DOMAIN_NAME] Em…" at bounding box center [325, 152] width 397 height 123
drag, startPoint x: 432, startPoint y: 117, endPoint x: 359, endPoint y: 115, distance: 73.1
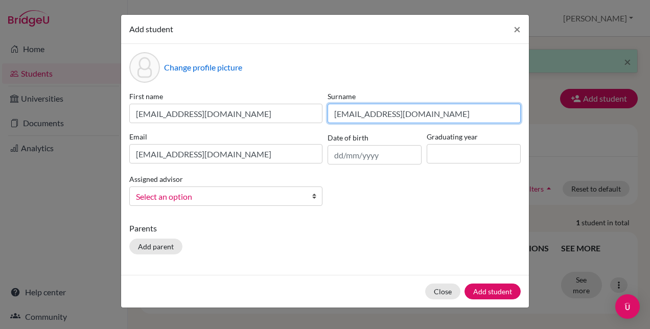
click at [359, 115] on input "[EMAIL_ADDRESS][DOMAIN_NAME]" at bounding box center [424, 113] width 193 height 19
drag, startPoint x: 338, startPoint y: 115, endPoint x: 326, endPoint y: 112, distance: 12.4
click at [326, 112] on div "Surname faheem" at bounding box center [424, 107] width 198 height 32
type input "Faheem"
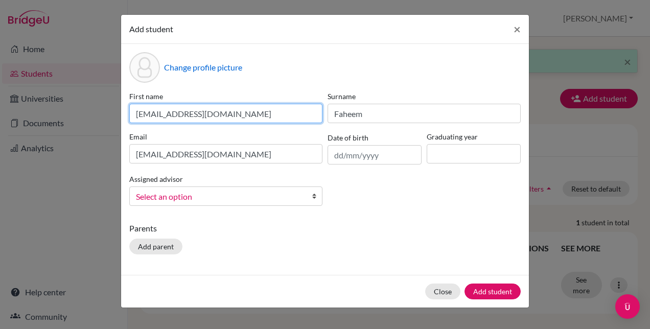
drag, startPoint x: 268, startPoint y: 117, endPoint x: 169, endPoint y: 113, distance: 99.2
click at [169, 113] on input "[EMAIL_ADDRESS][DOMAIN_NAME]" at bounding box center [225, 113] width 193 height 19
drag, startPoint x: 142, startPoint y: 113, endPoint x: 124, endPoint y: 113, distance: 17.9
click at [124, 113] on div "Change profile picture First name mahnoor Surname [PERSON_NAME] [EMAIL_ADDRESS]…" at bounding box center [325, 159] width 408 height 231
type input "Mahnoor"
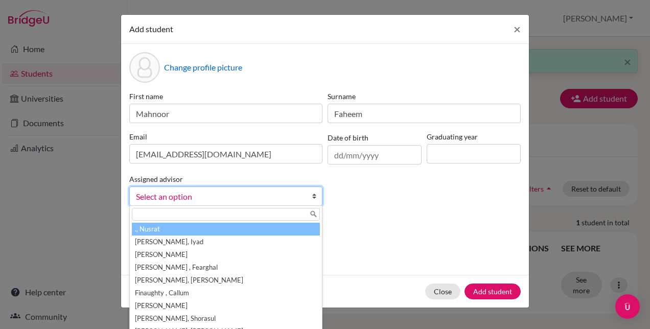
click at [281, 194] on span "Select an option" at bounding box center [219, 196] width 167 height 13
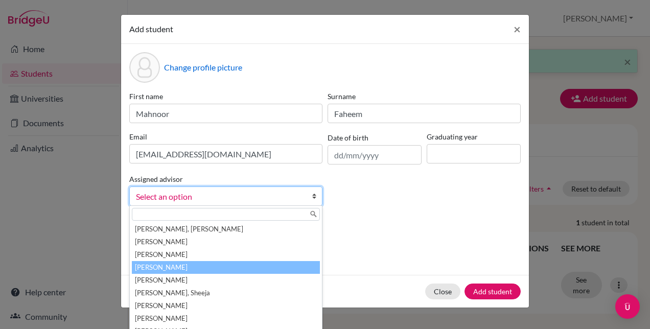
scroll to position [133, 0]
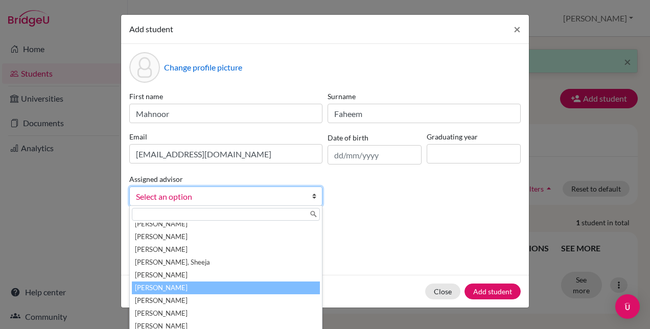
click at [167, 287] on li "[PERSON_NAME]" at bounding box center [226, 288] width 188 height 13
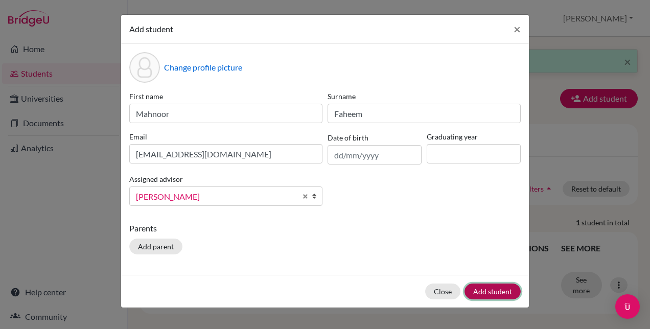
click at [490, 290] on button "Add student" at bounding box center [493, 292] width 56 height 16
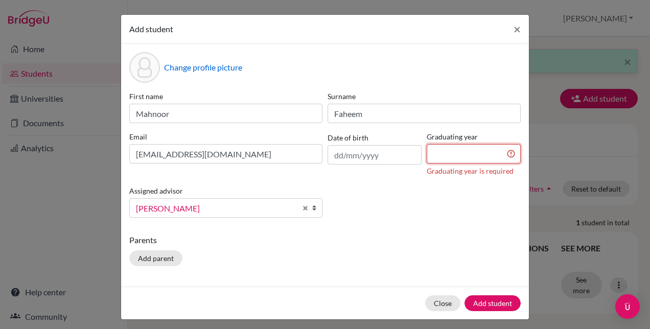
click at [493, 153] on input at bounding box center [474, 153] width 94 height 19
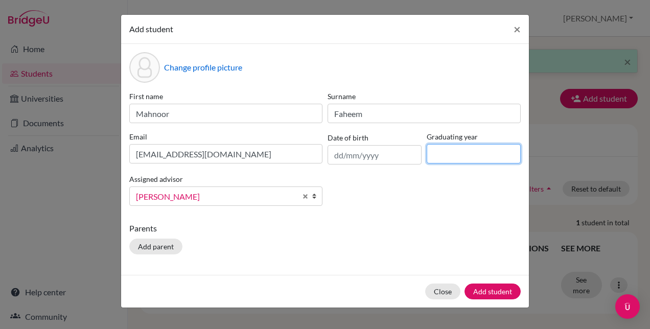
type input "2026"
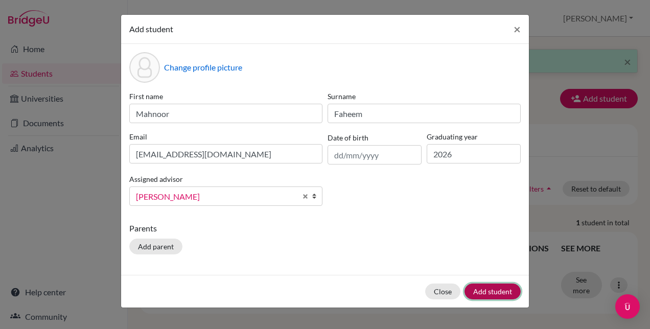
click at [487, 290] on button "Add student" at bounding box center [493, 292] width 56 height 16
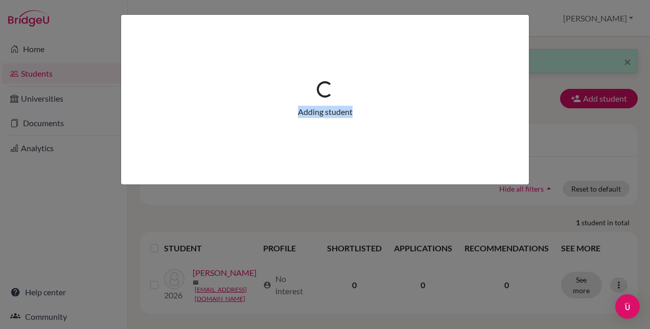
click at [487, 290] on div "Loading... Adding student" at bounding box center [325, 164] width 650 height 329
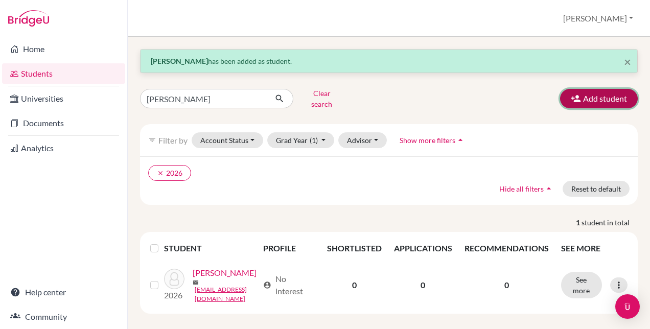
click at [579, 90] on button "Add student" at bounding box center [599, 98] width 78 height 19
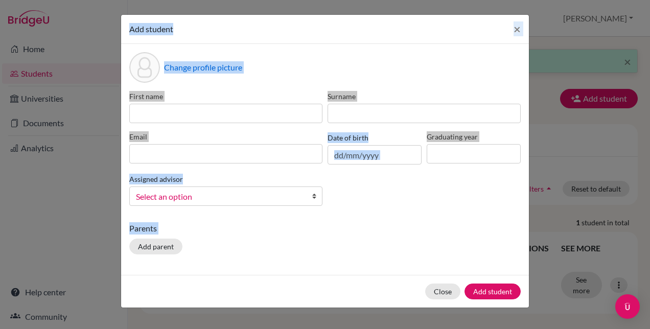
click at [210, 111] on input at bounding box center [225, 113] width 193 height 19
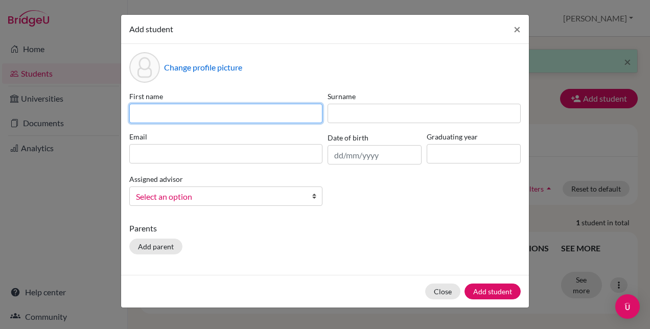
paste input "[EMAIL_ADDRESS][DOMAIN_NAME]"
type input "[EMAIL_ADDRESS][DOMAIN_NAME]"
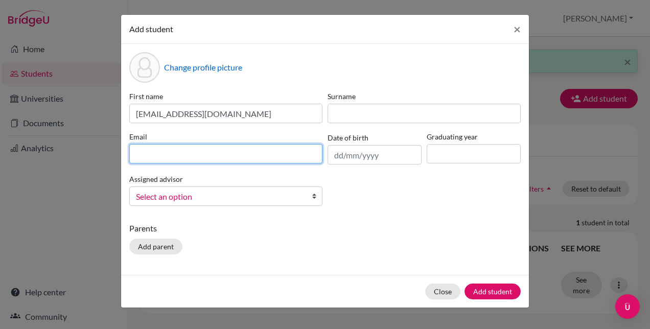
click at [193, 150] on input at bounding box center [225, 153] width 193 height 19
paste input "[EMAIL_ADDRESS][DOMAIN_NAME]"
type input "[EMAIL_ADDRESS][DOMAIN_NAME]"
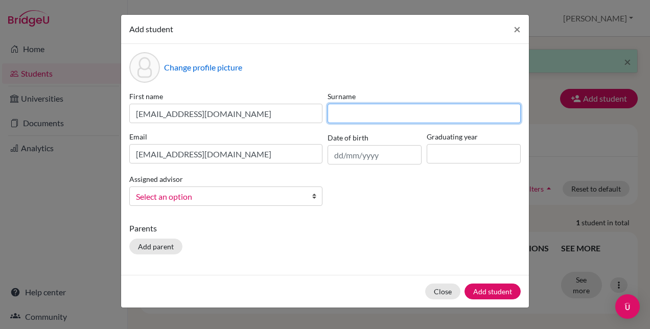
click at [385, 112] on input at bounding box center [424, 113] width 193 height 19
paste input "[EMAIL_ADDRESS][DOMAIN_NAME]"
type input "[EMAIL_ADDRESS][DOMAIN_NAME]"
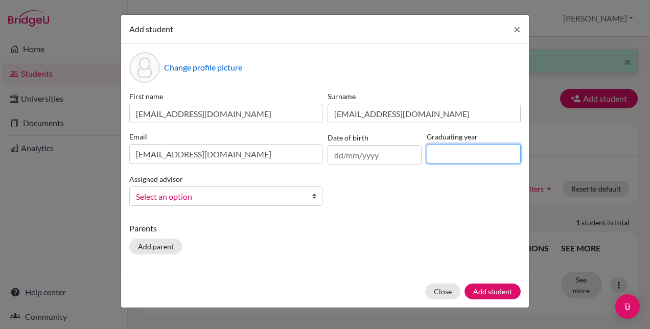
click at [452, 162] on input at bounding box center [474, 153] width 94 height 19
type input "2026"
type input "[DATE]"
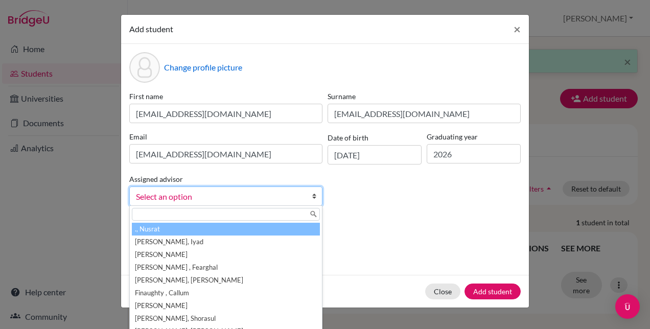
click at [447, 203] on div "First name [EMAIL_ADDRESS][DOMAIN_NAME] Surname [EMAIL_ADDRESS][DOMAIN_NAME] Em…" at bounding box center [325, 152] width 397 height 123
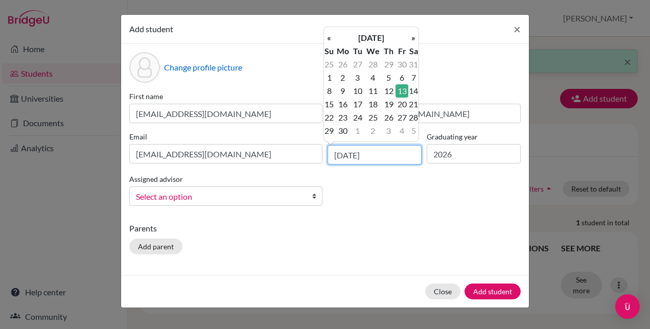
drag, startPoint x: 392, startPoint y: 153, endPoint x: 279, endPoint y: 142, distance: 114.1
click at [279, 142] on div "First name [EMAIL_ADDRESS][DOMAIN_NAME] Surname [EMAIL_ADDRESS][DOMAIN_NAME] Em…" at bounding box center [325, 152] width 397 height 123
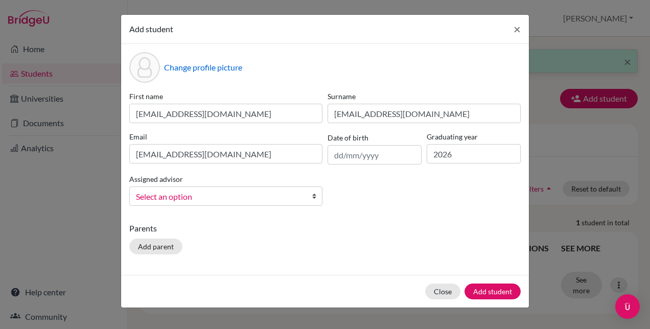
click at [374, 226] on p "Parents" at bounding box center [325, 228] width 392 height 12
click at [248, 196] on span "Select an option" at bounding box center [219, 196] width 167 height 13
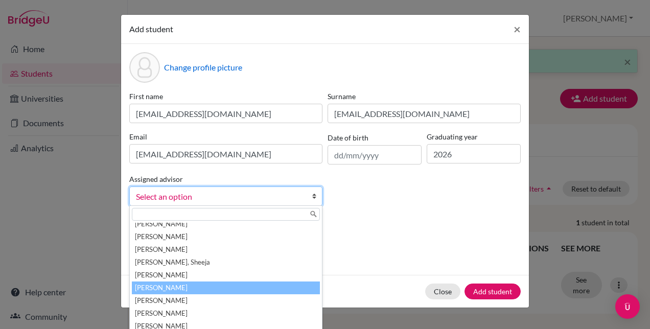
click at [178, 288] on li "[PERSON_NAME]" at bounding box center [226, 288] width 188 height 13
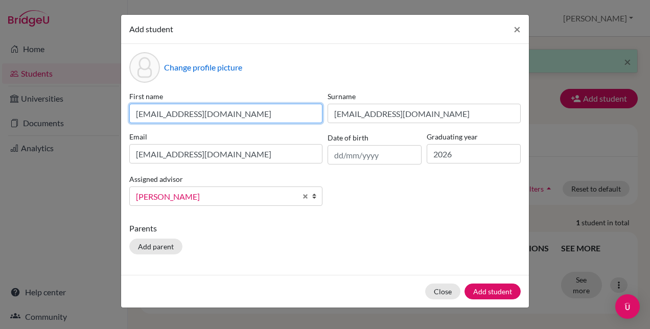
drag, startPoint x: 162, startPoint y: 114, endPoint x: 328, endPoint y: 115, distance: 166.2
click at [328, 115] on div "First name [EMAIL_ADDRESS][DOMAIN_NAME] Surname [EMAIL_ADDRESS][DOMAIN_NAME] Em…" at bounding box center [325, 152] width 397 height 123
click at [133, 115] on input "mumina" at bounding box center [225, 113] width 193 height 19
type input "Mumina"
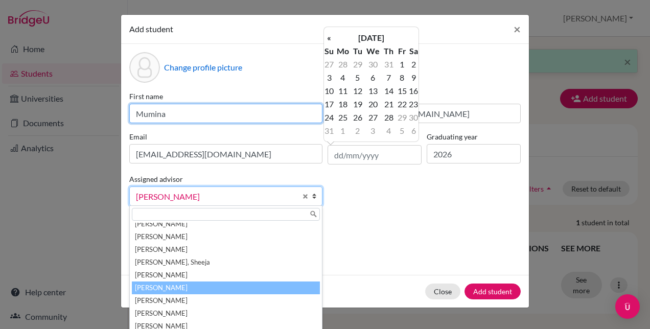
click at [187, 110] on input "Mumina" at bounding box center [225, 113] width 193 height 19
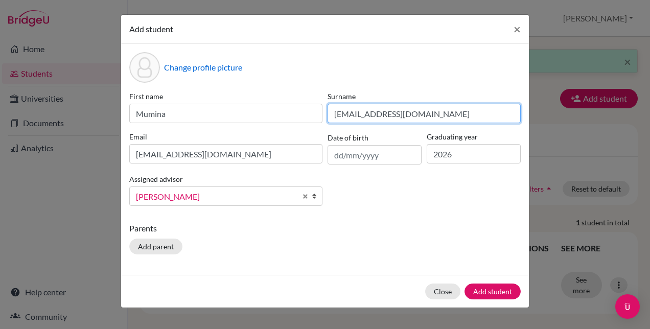
drag, startPoint x: 363, startPoint y: 114, endPoint x: 279, endPoint y: 111, distance: 83.9
click at [280, 111] on div "First name Mumina Surname [EMAIL_ADDRESS][DOMAIN_NAME] Email [EMAIL_ADDRESS][DO…" at bounding box center [325, 152] width 397 height 123
click at [414, 109] on input "[EMAIL_ADDRESS][DOMAIN_NAME]" at bounding box center [424, 113] width 193 height 19
drag, startPoint x: 441, startPoint y: 113, endPoint x: 376, endPoint y: 113, distance: 64.9
click at [376, 113] on input "[EMAIL_ADDRESS][DOMAIN_NAME]" at bounding box center [424, 113] width 193 height 19
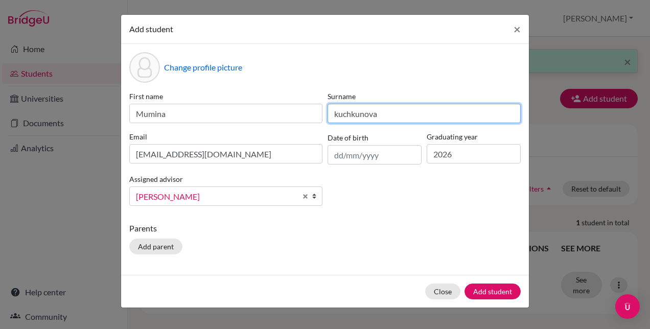
click at [335, 112] on input "kuchkunova" at bounding box center [424, 113] width 193 height 19
drag, startPoint x: 335, startPoint y: 112, endPoint x: 317, endPoint y: 112, distance: 17.4
click at [317, 112] on div "First name Mumina Surname [PERSON_NAME] Email [EMAIL_ADDRESS][DOMAIN_NAME] Date…" at bounding box center [325, 152] width 397 height 123
type input "[PERSON_NAME]"
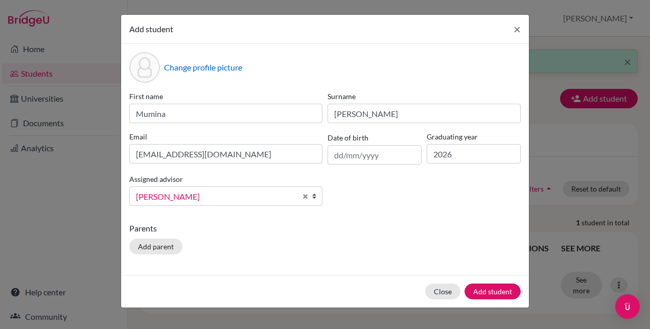
click at [236, 194] on span "[PERSON_NAME]" at bounding box center [216, 196] width 161 height 13
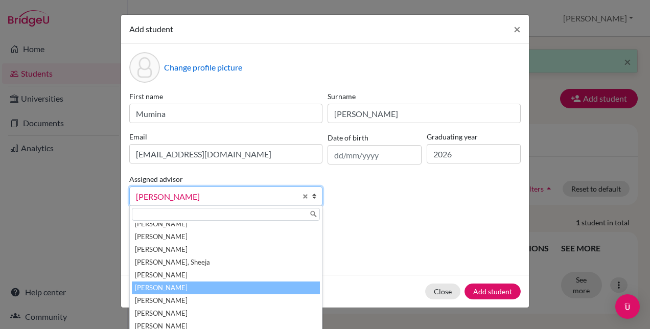
click at [406, 188] on div "First name Mumina Surname [PERSON_NAME] Email [EMAIL_ADDRESS][DOMAIN_NAME] Date…" at bounding box center [325, 152] width 397 height 123
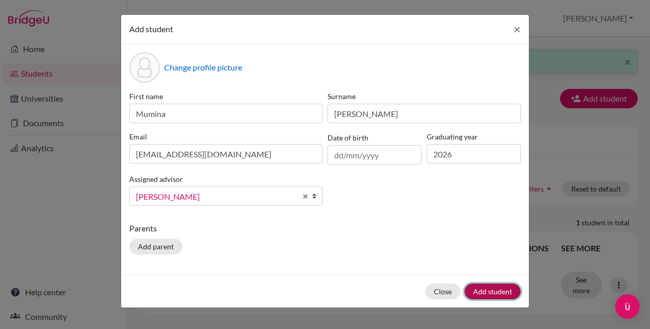
click at [483, 292] on button "Add student" at bounding box center [493, 292] width 56 height 16
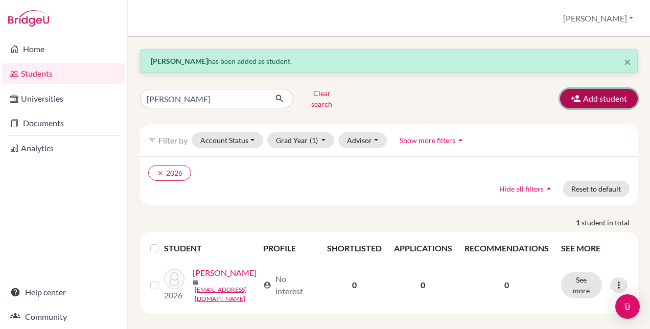
click at [592, 94] on button "Add student" at bounding box center [599, 98] width 78 height 19
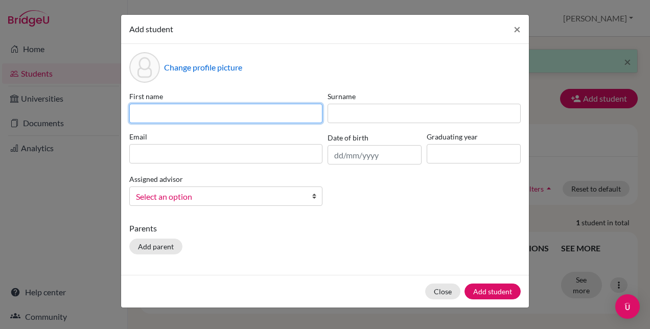
click at [155, 112] on input at bounding box center [225, 113] width 193 height 19
paste input "[PERSON_NAME][EMAIL_ADDRESS][DOMAIN_NAME]"
type input "[PERSON_NAME][EMAIL_ADDRESS][DOMAIN_NAME]"
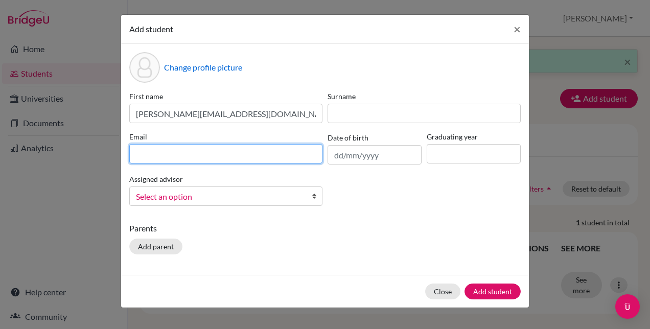
click at [180, 151] on input at bounding box center [225, 153] width 193 height 19
paste input "[PERSON_NAME][EMAIL_ADDRESS][DOMAIN_NAME]"
type input "[PERSON_NAME][EMAIL_ADDRESS][DOMAIN_NAME]"
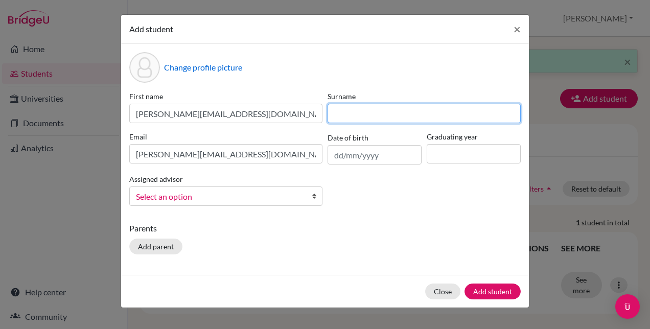
click at [373, 113] on input at bounding box center [424, 113] width 193 height 19
paste input "[PERSON_NAME][EMAIL_ADDRESS][DOMAIN_NAME]"
type input "[PERSON_NAME][EMAIL_ADDRESS][DOMAIN_NAME]"
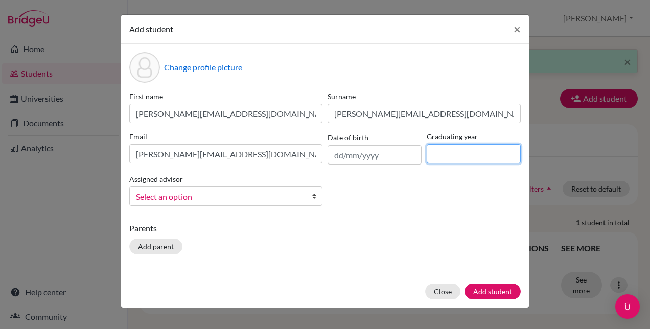
click at [466, 157] on input at bounding box center [474, 153] width 94 height 19
type input "2026"
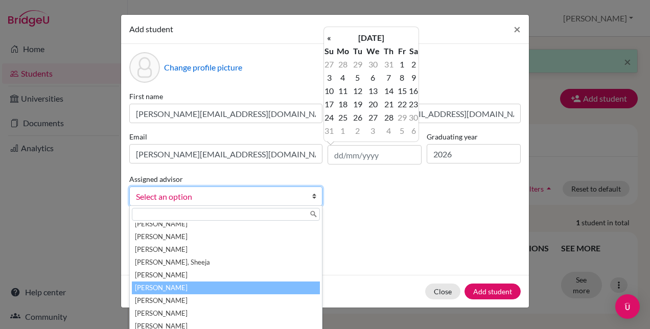
drag, startPoint x: 187, startPoint y: 290, endPoint x: 188, endPoint y: 285, distance: 5.2
click at [187, 289] on li "[PERSON_NAME]" at bounding box center [226, 288] width 188 height 13
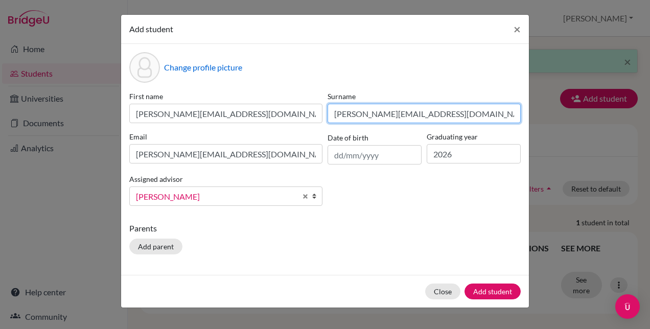
drag, startPoint x: 375, startPoint y: 115, endPoint x: 272, endPoint y: 113, distance: 103.3
click at [272, 113] on div "First name [PERSON_NAME][EMAIL_ADDRESS][DOMAIN_NAME] Surname [PERSON_NAME][EMAI…" at bounding box center [325, 152] width 397 height 123
drag, startPoint x: 440, startPoint y: 114, endPoint x: 362, endPoint y: 112, distance: 77.7
click at [362, 112] on input "[EMAIL_ADDRESS][DOMAIN_NAME]" at bounding box center [424, 113] width 193 height 19
drag, startPoint x: 333, startPoint y: 113, endPoint x: 324, endPoint y: 115, distance: 9.3
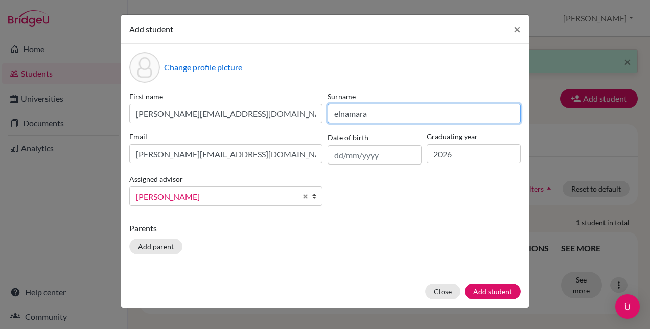
click at [328, 115] on input "elnamara" at bounding box center [424, 113] width 193 height 19
type input "Elnamara"
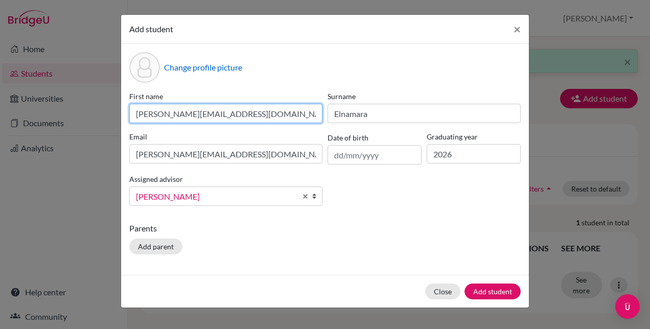
drag, startPoint x: 155, startPoint y: 115, endPoint x: 361, endPoint y: 121, distance: 206.6
click at [361, 121] on div "First name [PERSON_NAME][EMAIL_ADDRESS][DOMAIN_NAME] Surname [PERSON_NAME] Emai…" at bounding box center [325, 152] width 397 height 123
click at [132, 114] on input "[PERSON_NAME]" at bounding box center [225, 113] width 193 height 19
type input "[PERSON_NAME]"
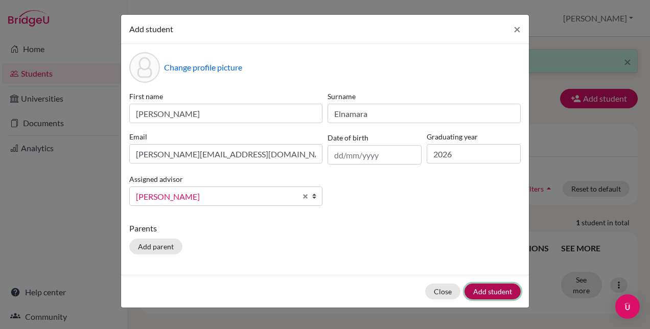
click at [487, 293] on button "Add student" at bounding box center [493, 292] width 56 height 16
